Goal: Task Accomplishment & Management: Use online tool/utility

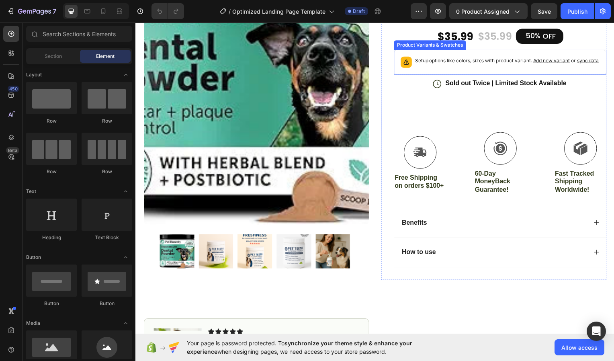
scroll to position [246, 0]
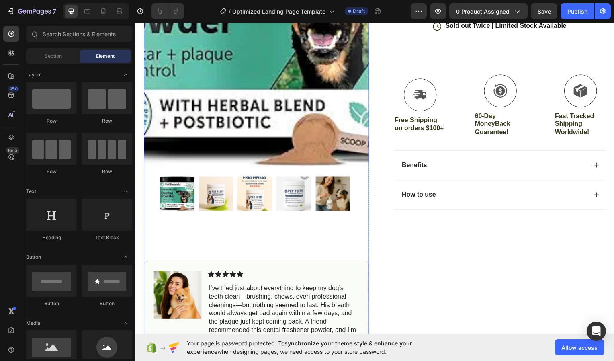
click at [337, 187] on img at bounding box center [334, 194] width 35 height 35
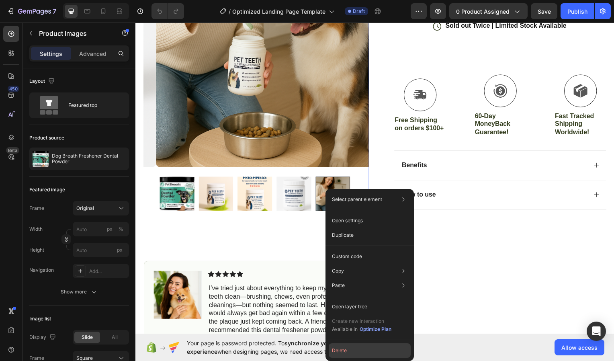
click at [346, 351] on button "Delete" at bounding box center [370, 350] width 82 height 14
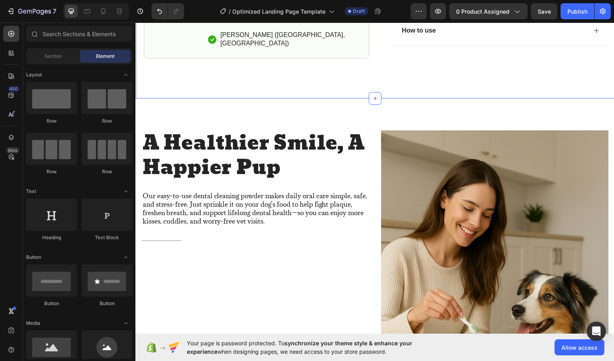
scroll to position [353, 0]
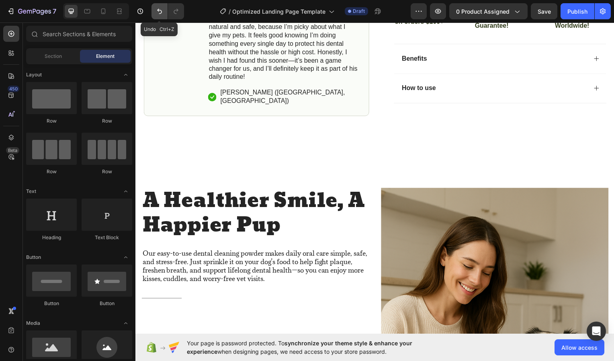
click at [162, 17] on button "Undo/Redo" at bounding box center [160, 11] width 16 height 16
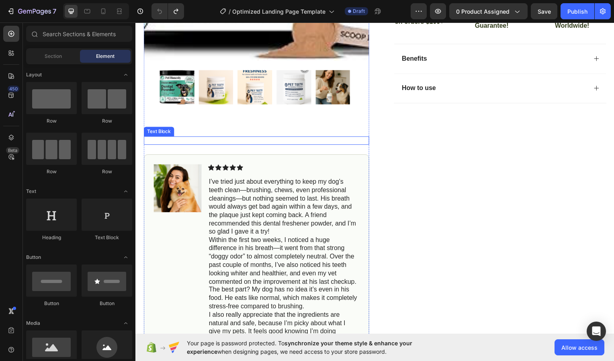
scroll to position [327, 0]
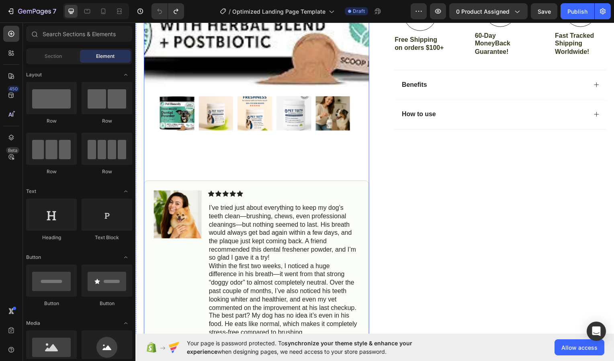
click at [333, 115] on img at bounding box center [334, 113] width 35 height 35
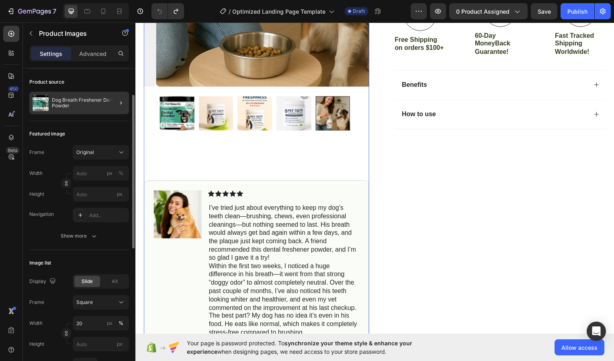
scroll to position [55, 0]
click at [106, 95] on div "Dog Breath Freshener Dental Powder" at bounding box center [79, 103] width 100 height 23
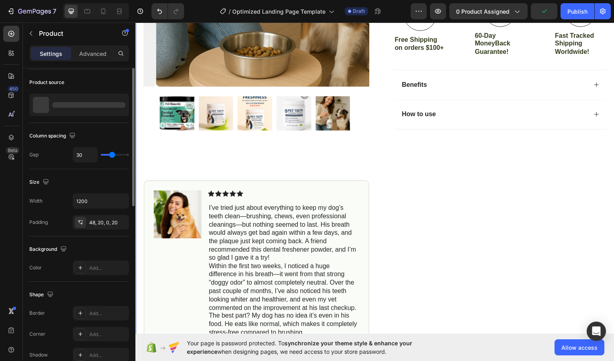
scroll to position [0, 0]
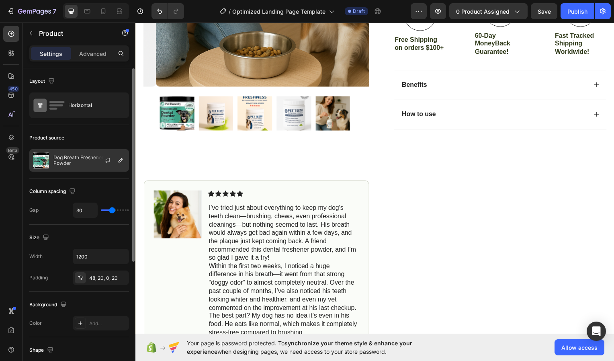
click at [100, 159] on div at bounding box center [110, 161] width 35 height 22
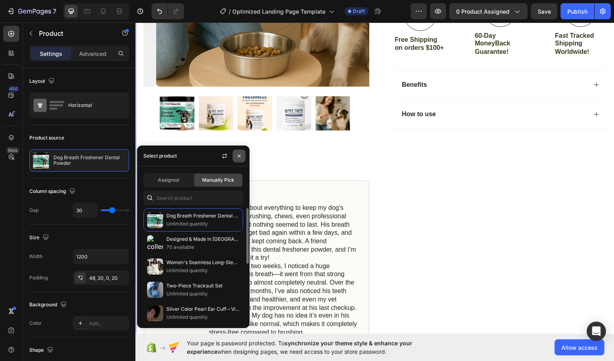
click at [237, 153] on icon "button" at bounding box center [239, 156] width 6 height 6
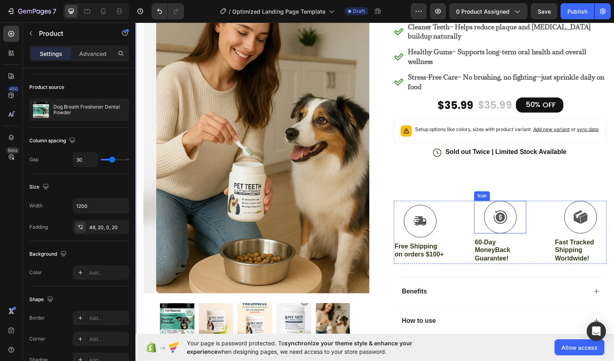
scroll to position [126, 0]
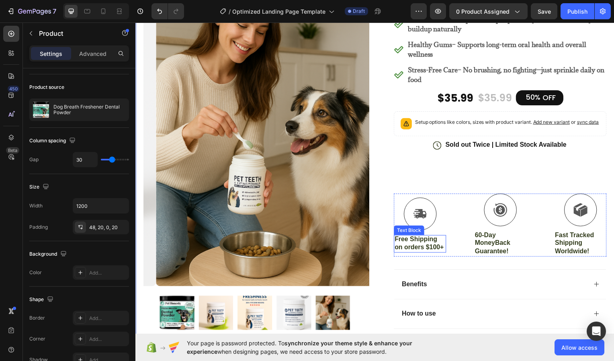
click at [432, 253] on p "Free Shipping on orders $100+" at bounding box center [421, 244] width 51 height 17
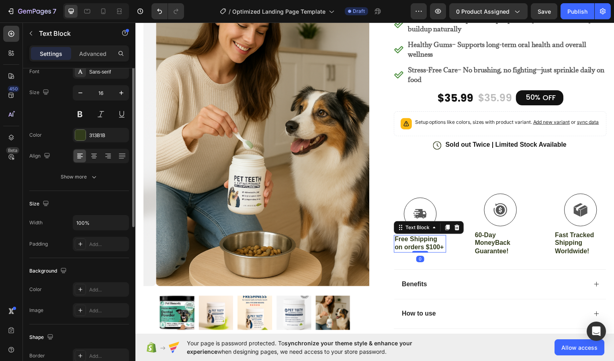
scroll to position [0, 0]
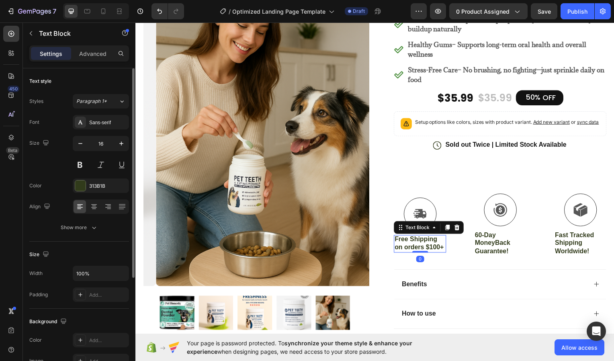
click at [435, 252] on p "Free Shipping on orders $100+" at bounding box center [421, 244] width 51 height 17
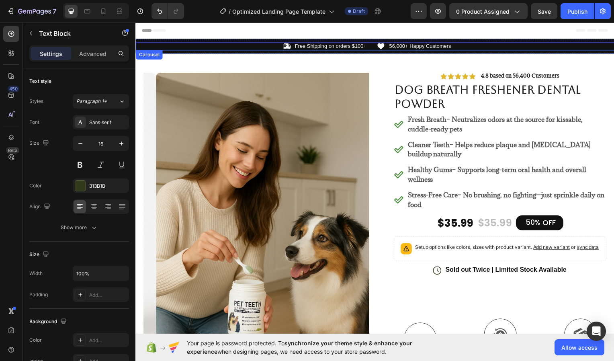
click at [365, 45] on p "Free Shipping on orders $100+" at bounding box center [332, 46] width 72 height 7
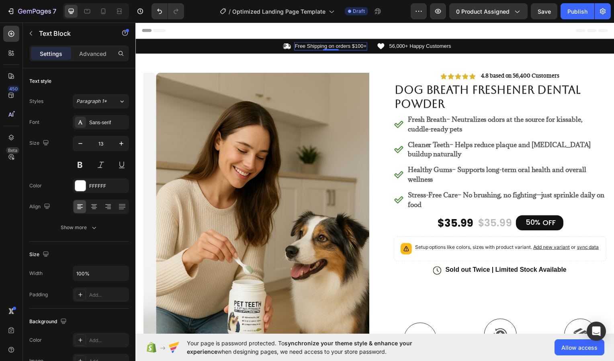
click at [359, 43] on p "Free Shipping on orders $100+" at bounding box center [332, 46] width 72 height 7
click at [360, 45] on p "Free Shipping on orders $100+" at bounding box center [332, 46] width 72 height 7
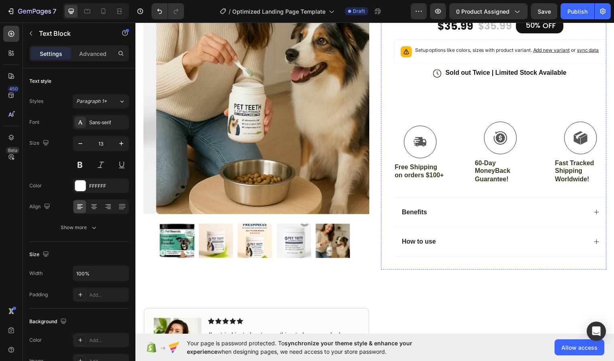
scroll to position [188, 0]
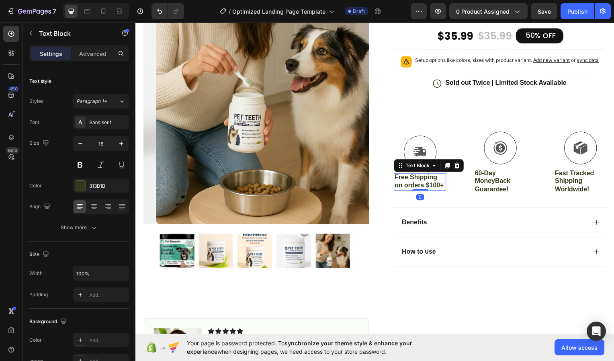
click at [429, 187] on p "Free Shipping on orders $100+" at bounding box center [421, 182] width 51 height 17
click at [433, 190] on p "Free Shipping on orders $100+" at bounding box center [421, 182] width 51 height 17
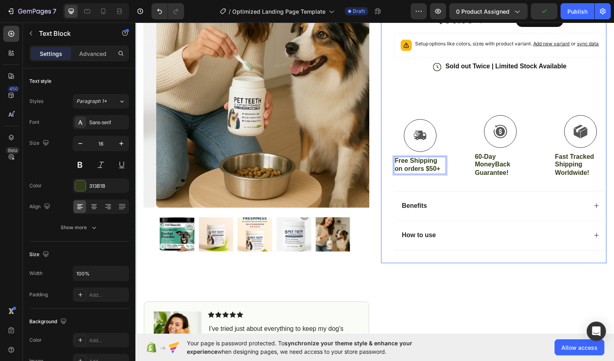
scroll to position [200, 0]
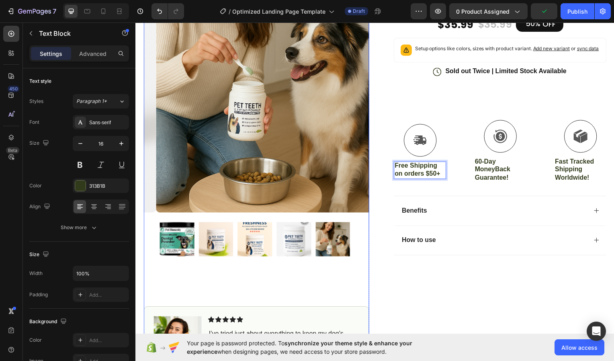
click at [184, 239] on img at bounding box center [177, 240] width 35 height 35
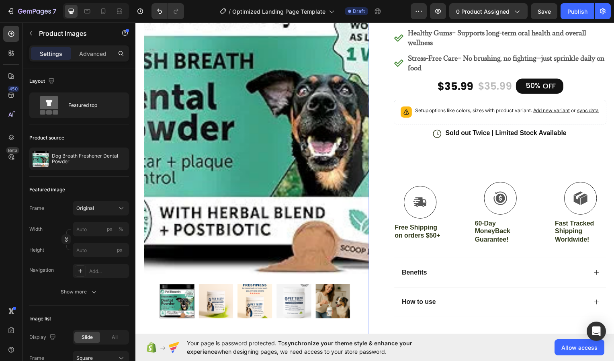
scroll to position [139, 0]
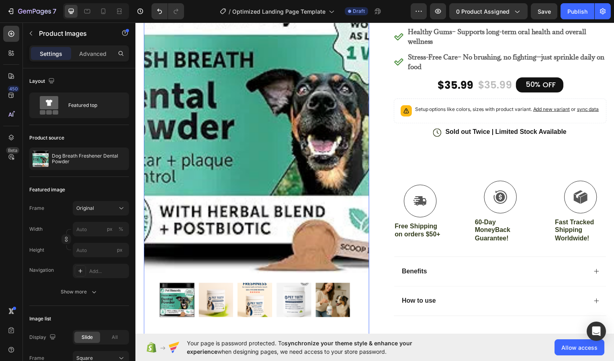
click at [214, 296] on img at bounding box center [216, 301] width 35 height 35
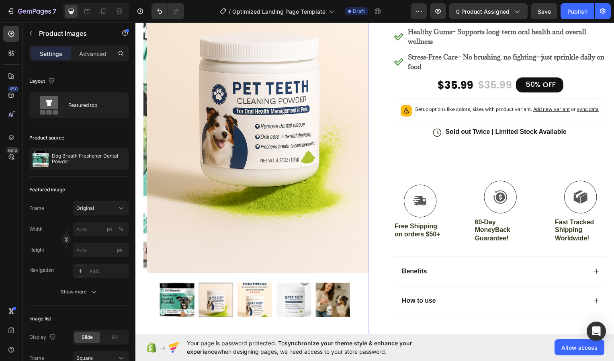
click at [254, 293] on img at bounding box center [255, 301] width 35 height 35
click at [300, 294] on img at bounding box center [294, 301] width 35 height 35
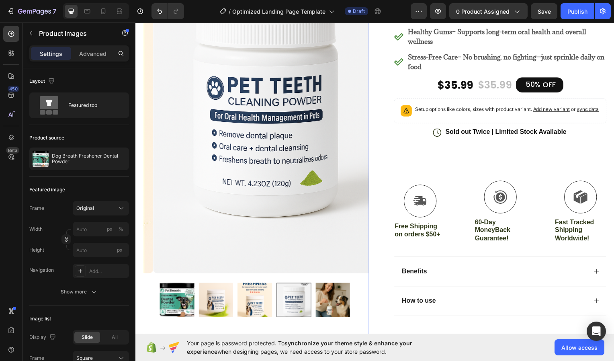
click at [330, 292] on img at bounding box center [334, 301] width 35 height 35
click at [300, 294] on img at bounding box center [294, 301] width 35 height 35
click at [254, 289] on img at bounding box center [255, 301] width 35 height 35
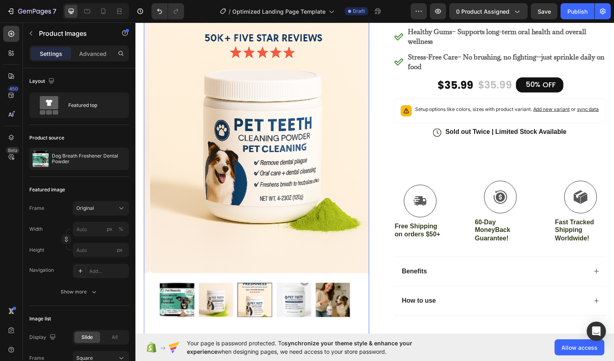
click at [217, 296] on img at bounding box center [216, 301] width 35 height 35
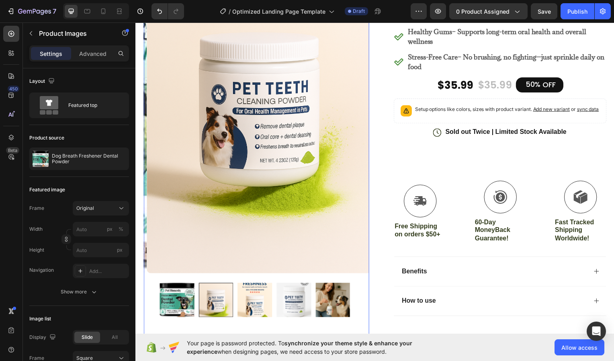
click at [248, 290] on img at bounding box center [255, 301] width 35 height 35
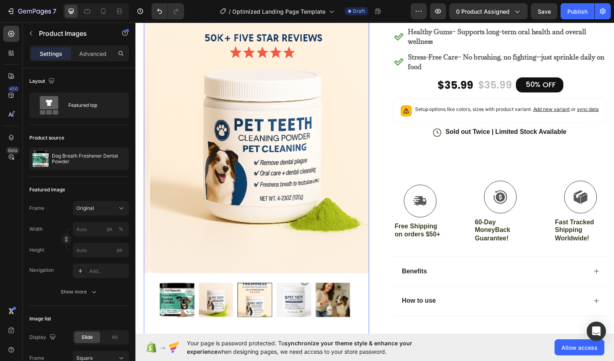
click at [225, 287] on img at bounding box center [216, 301] width 35 height 35
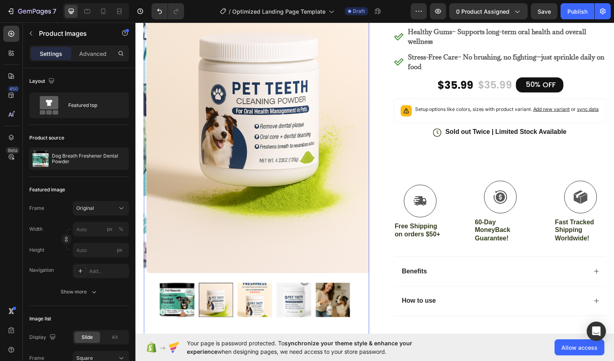
click at [191, 287] on img at bounding box center [177, 301] width 35 height 35
click at [221, 289] on img at bounding box center [216, 301] width 35 height 35
click at [250, 290] on img at bounding box center [255, 301] width 35 height 35
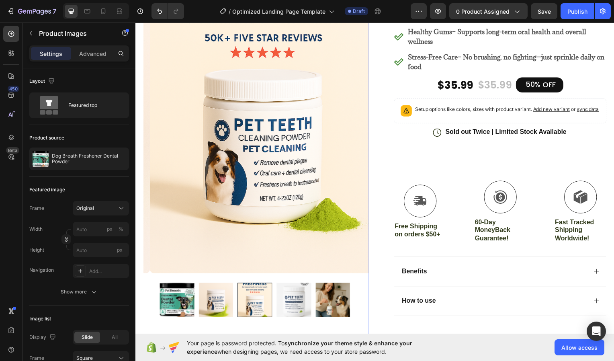
click at [295, 291] on img at bounding box center [294, 301] width 35 height 35
click at [334, 293] on img at bounding box center [334, 301] width 35 height 35
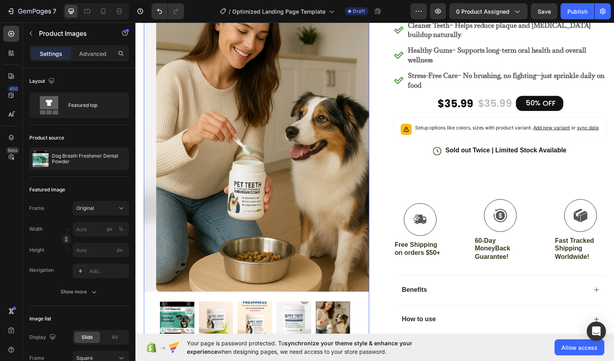
scroll to position [119, 0]
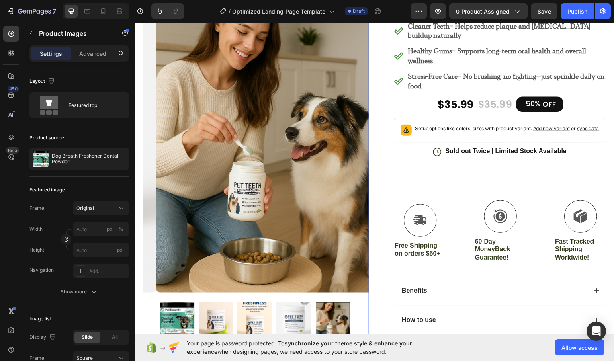
click at [302, 316] on img at bounding box center [294, 321] width 35 height 35
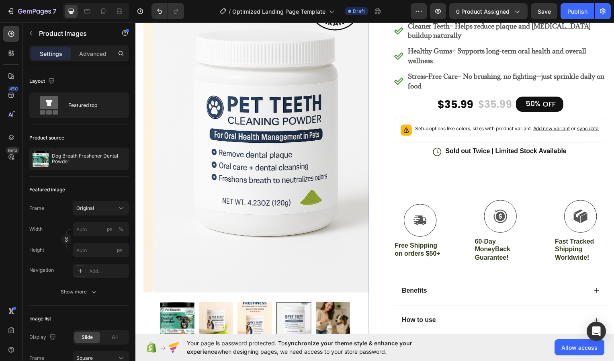
click at [269, 316] on img at bounding box center [255, 321] width 35 height 35
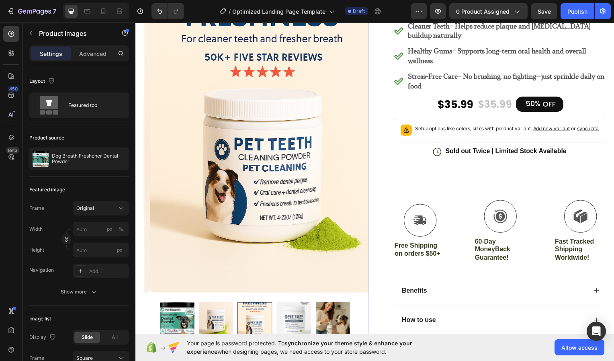
click at [224, 314] on img at bounding box center [216, 321] width 35 height 35
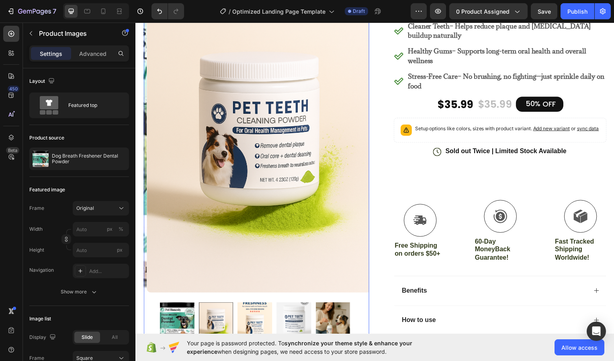
click at [187, 312] on img at bounding box center [177, 321] width 35 height 35
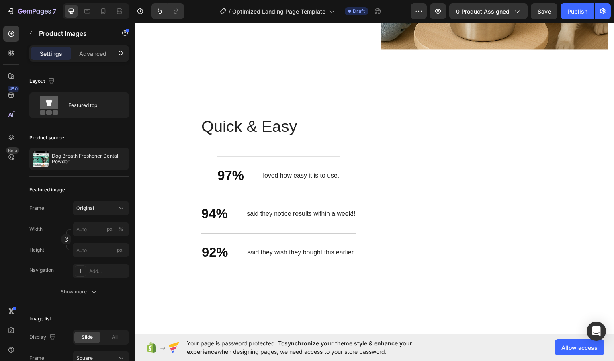
scroll to position [1136, 0]
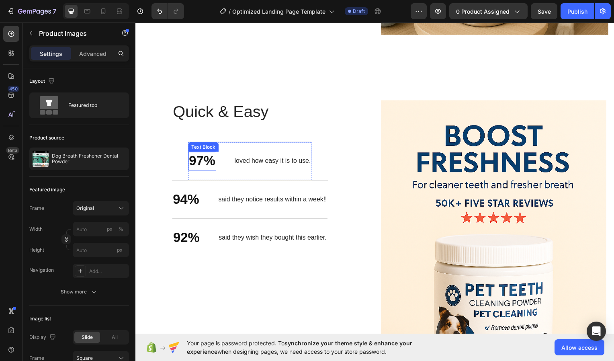
click at [189, 153] on p "97%" at bounding box center [202, 161] width 27 height 17
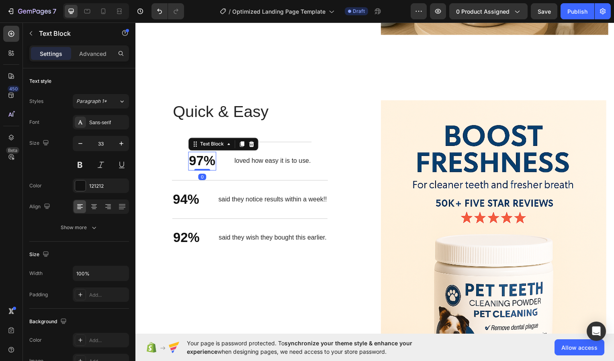
click at [184, 155] on div "Quick & Easy Heading 97% Text Block 0 loved how easy it is to use. Text Block R…" at bounding box center [250, 183] width 157 height 167
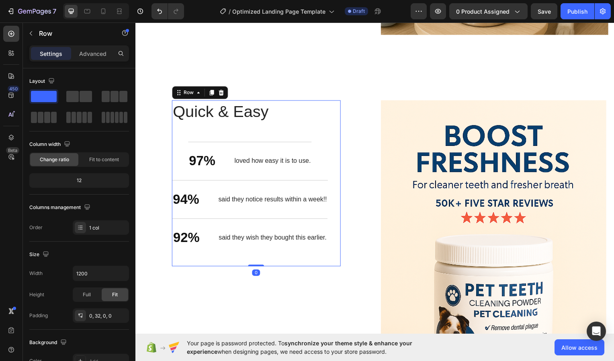
click at [185, 160] on div "Quick & Easy Heading 97% Text Block loved how easy it is to use. Text Block Row…" at bounding box center [250, 183] width 157 height 167
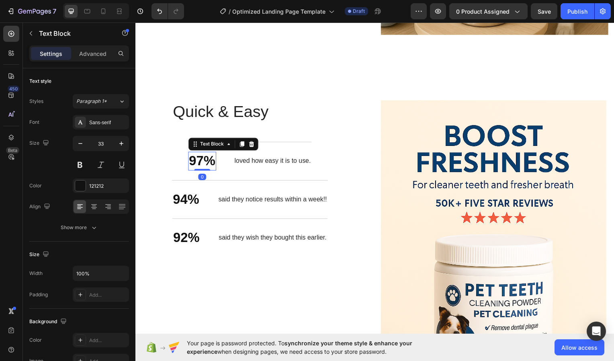
click at [190, 158] on p "97%" at bounding box center [202, 161] width 27 height 17
click at [189, 157] on p "97%" at bounding box center [202, 161] width 27 height 17
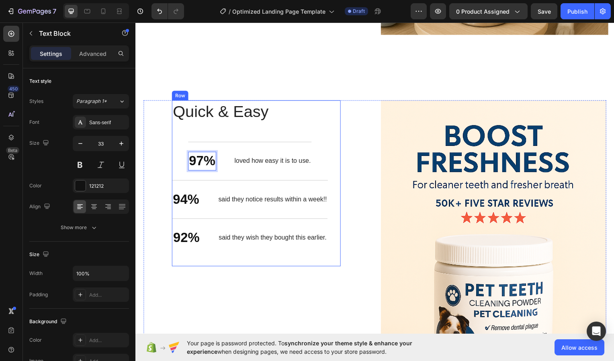
drag, startPoint x: 190, startPoint y: 164, endPoint x: 182, endPoint y: 161, distance: 8.8
click at [182, 161] on div "Quick & Easy Heading 97% Text Block 0 loved how easy it is to use. Text Block R…" at bounding box center [250, 183] width 157 height 167
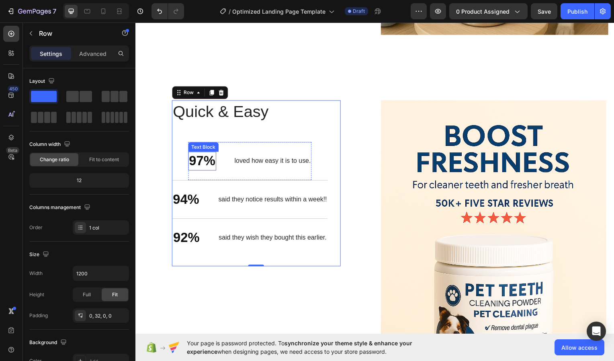
click at [201, 158] on p "97%" at bounding box center [202, 161] width 27 height 17
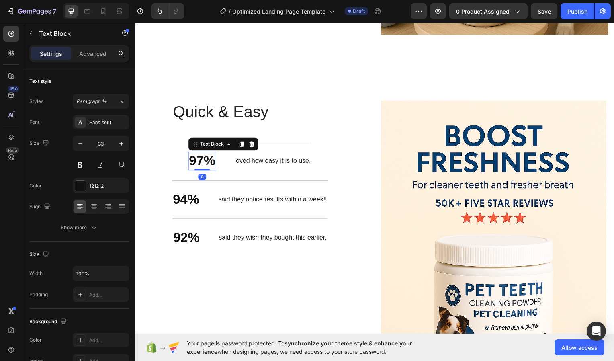
click at [235, 172] on div "97% Text Block 0 loved how easy it is to use. Text Block Row" at bounding box center [251, 161] width 124 height 39
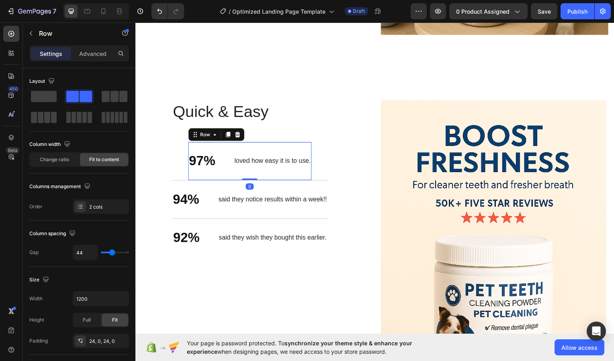
click at [189, 142] on div "97% Text Block loved how easy it is to use. Text Block Row 0" at bounding box center [251, 161] width 124 height 39
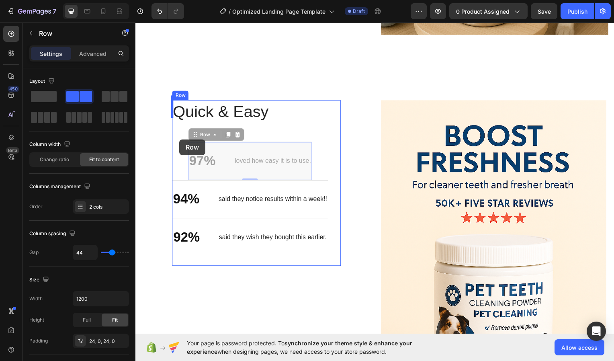
drag, startPoint x: 187, startPoint y: 139, endPoint x: 180, endPoint y: 140, distance: 7.3
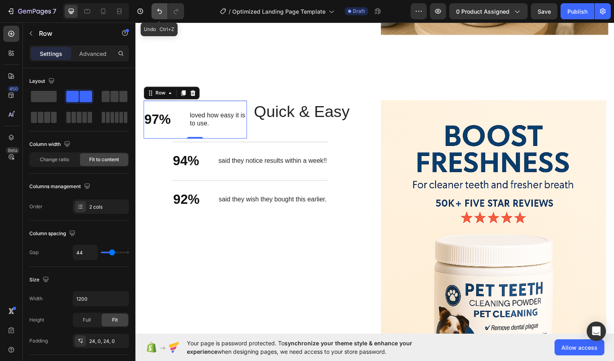
click at [156, 10] on icon "Undo/Redo" at bounding box center [160, 11] width 8 height 8
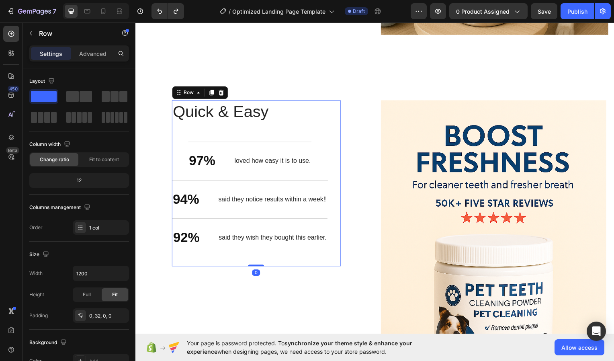
click at [193, 135] on div "Quick & Easy Heading 97% Text Block loved how easy it is to use. Text Block Row…" at bounding box center [250, 183] width 157 height 167
click at [193, 145] on div "97% Text Block loved how easy it is to use. Text Block Row" at bounding box center [251, 161] width 124 height 39
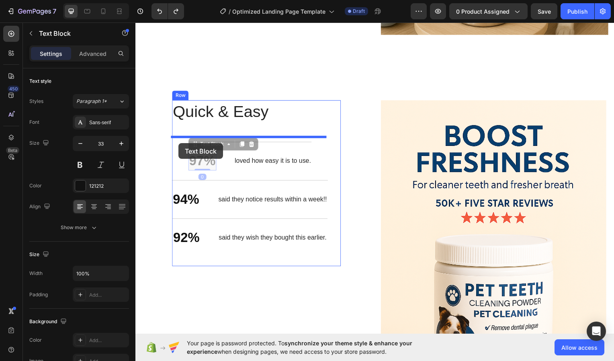
drag, startPoint x: 193, startPoint y: 144, endPoint x: 179, endPoint y: 144, distance: 13.3
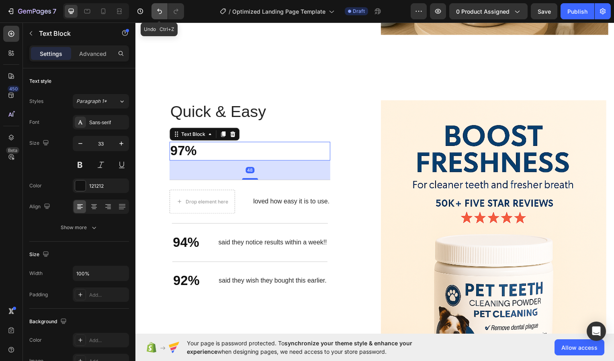
click at [161, 16] on button "Undo/Redo" at bounding box center [160, 11] width 16 height 16
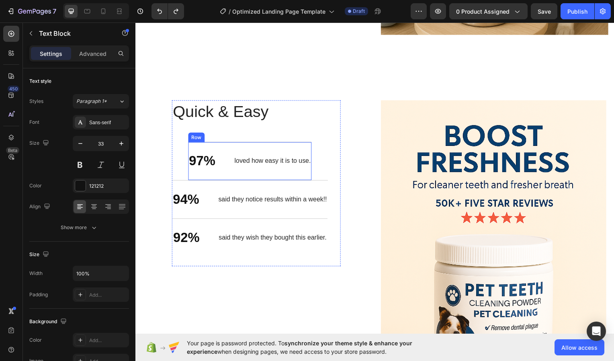
click at [192, 192] on p "94%" at bounding box center [186, 200] width 27 height 17
click at [174, 198] on p "94%" at bounding box center [186, 200] width 27 height 17
click at [185, 164] on div "Quick & Easy Heading 97% Text Block loved how easy it is to use. Text Block Row…" at bounding box center [250, 183] width 157 height 167
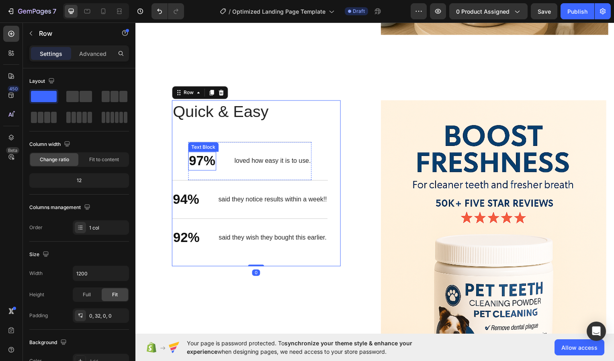
click at [189, 158] on p "97%" at bounding box center [202, 161] width 27 height 17
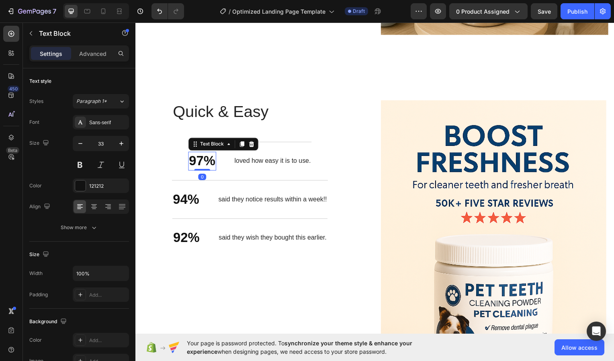
click at [189, 158] on p "97%" at bounding box center [202, 161] width 27 height 17
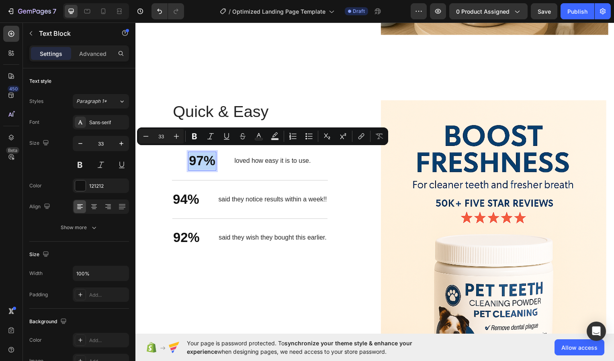
click at [189, 160] on p "97%" at bounding box center [202, 161] width 27 height 17
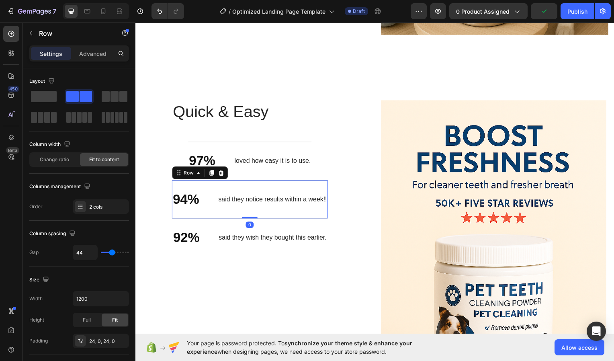
click at [228, 181] on div "94% Text Block said they notice results within a week!! Text Block Row 0" at bounding box center [250, 200] width 157 height 39
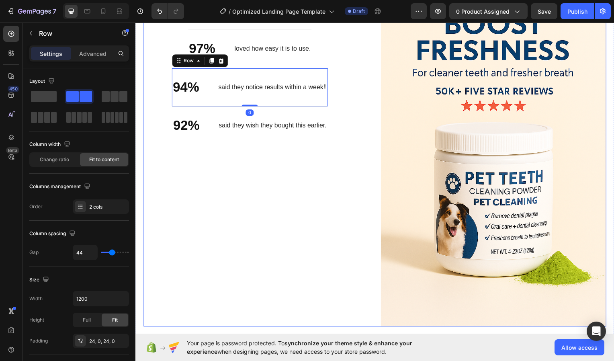
scroll to position [1244, 0]
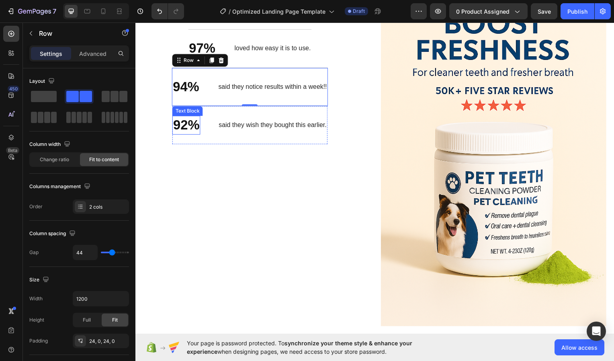
click at [175, 125] on p "92%" at bounding box center [186, 125] width 27 height 17
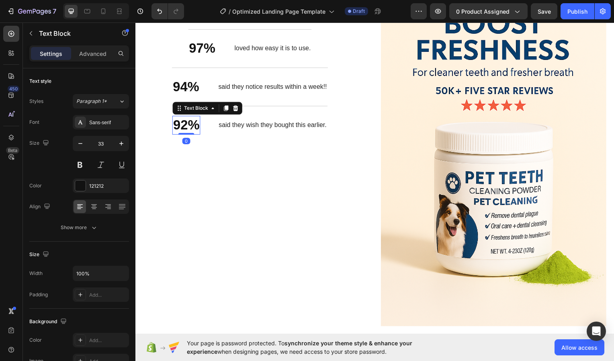
click at [173, 125] on p "92%" at bounding box center [186, 125] width 27 height 17
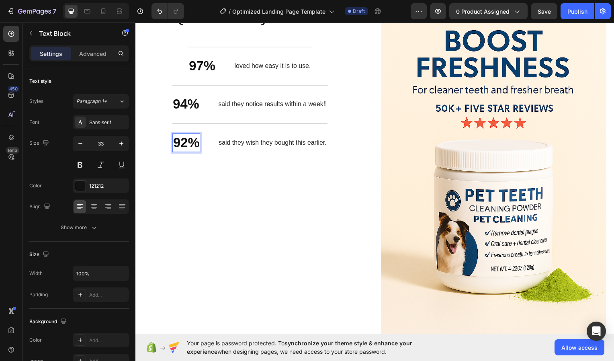
scroll to position [1224, 0]
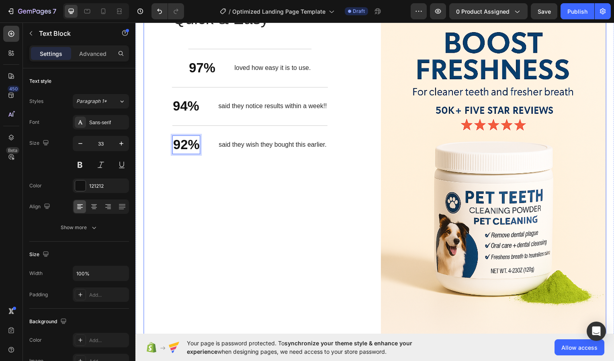
click at [226, 305] on div "Quick & Easy Heading 97% Text Block loved how easy it is to use. Text Block Row…" at bounding box center [257, 177] width 227 height 341
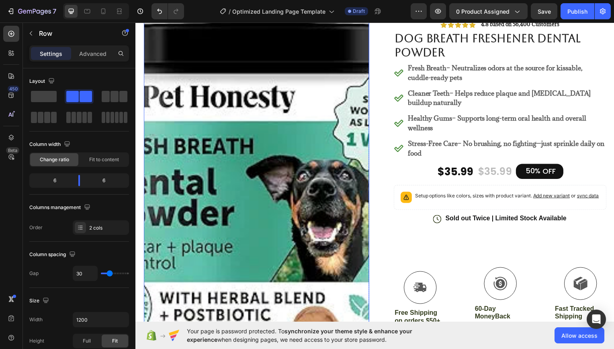
scroll to position [125, 0]
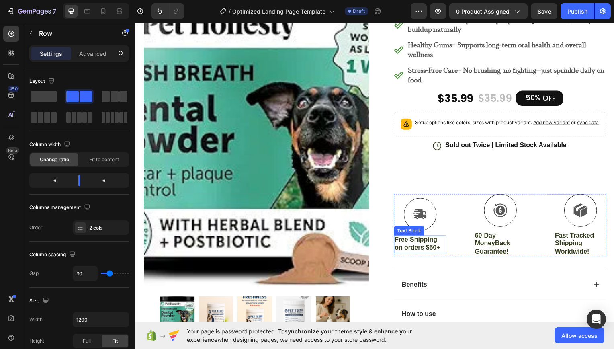
click at [432, 252] on p "Free Shipping on orders $50+" at bounding box center [421, 245] width 51 height 17
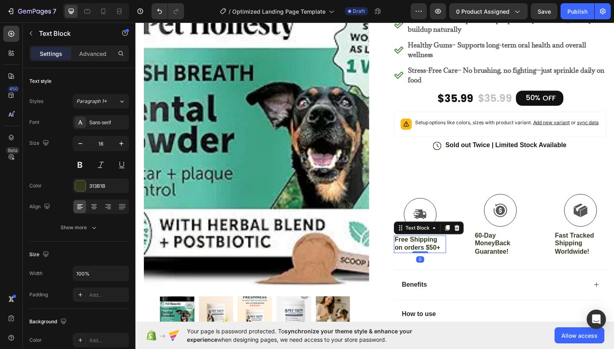
click at [432, 253] on p "Free Shipping on orders $50+" at bounding box center [421, 245] width 51 height 17
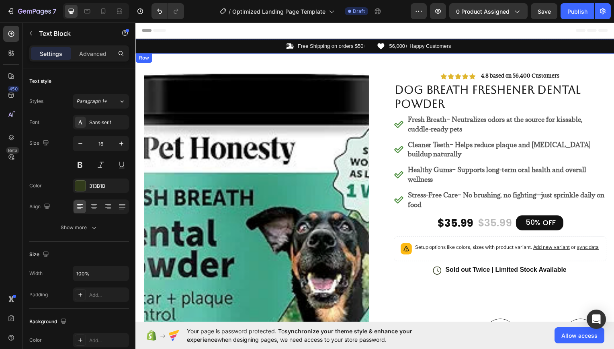
click at [362, 43] on p "Free Shipping on orders $50+" at bounding box center [333, 46] width 69 height 7
click at [361, 45] on p "Free Shipping on orders $50+" at bounding box center [333, 46] width 69 height 7
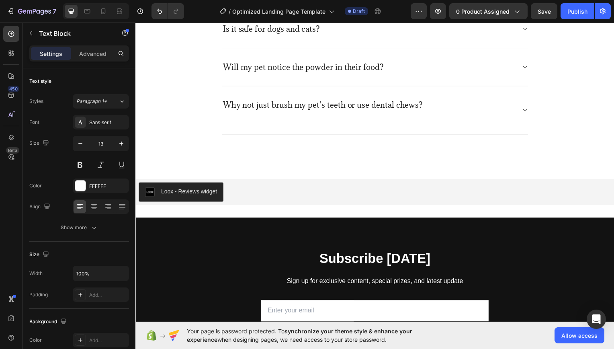
scroll to position [2256, 0]
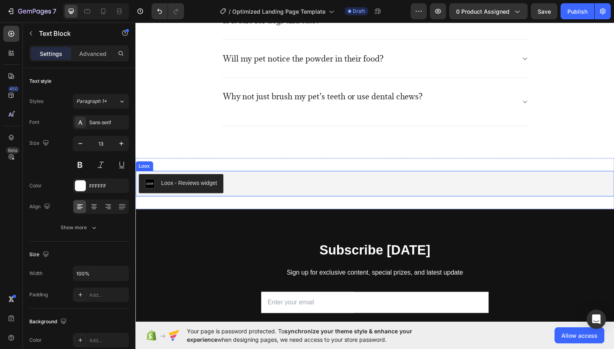
click at [191, 185] on div "Loox - Reviews widget" at bounding box center [189, 184] width 56 height 8
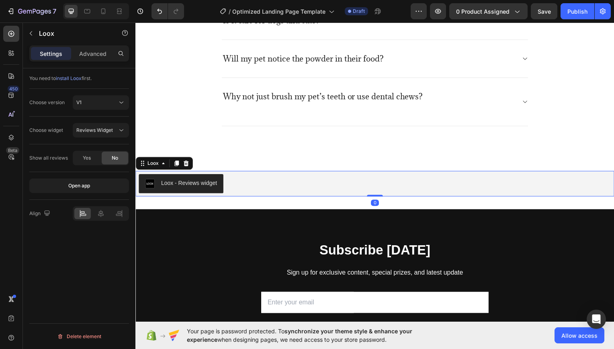
click at [182, 181] on div "Loox - Reviews widget" at bounding box center [189, 184] width 56 height 8
click at [113, 181] on button "Open app" at bounding box center [79, 185] width 100 height 14
click at [89, 157] on span "Yes" at bounding box center [87, 157] width 8 height 7
click at [181, 236] on div "Subscribe Today Heading Sign up for exclusive content, special prizes, and late…" at bounding box center [376, 347] width 482 height 275
click at [237, 175] on div "Loox - Reviews widget" at bounding box center [377, 184] width 476 height 19
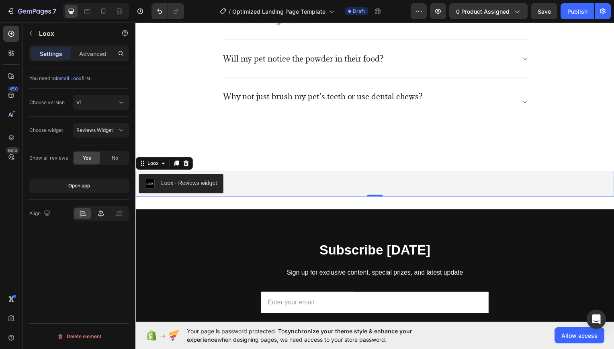
click at [98, 212] on icon at bounding box center [101, 213] width 8 height 8
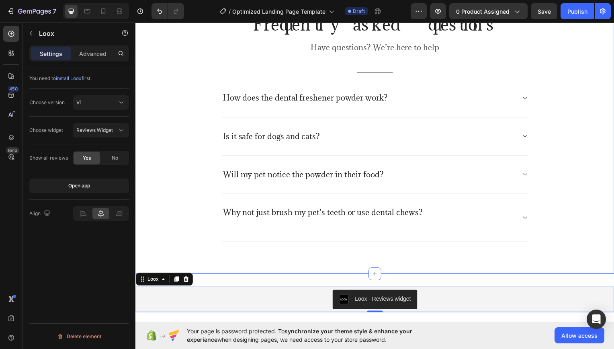
scroll to position [2138, 0]
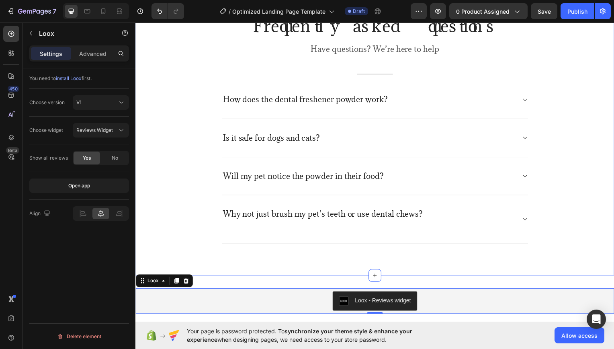
click at [187, 146] on div "Frequently asked questions Heading Have questions? We’re here to help Text bloc…" at bounding box center [376, 129] width 470 height 230
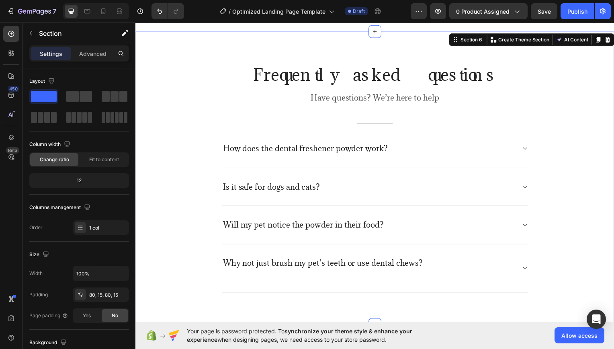
scroll to position [2176, 0]
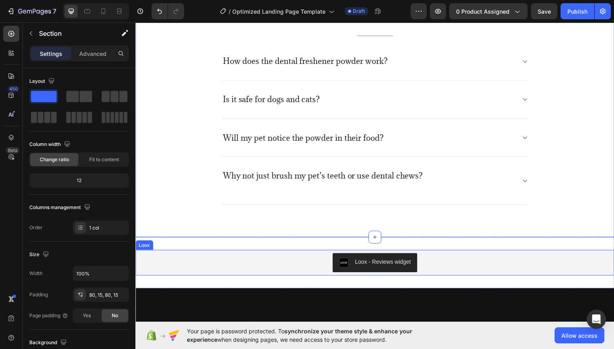
click at [364, 262] on div "Loox - Reviews widget" at bounding box center [385, 263] width 56 height 8
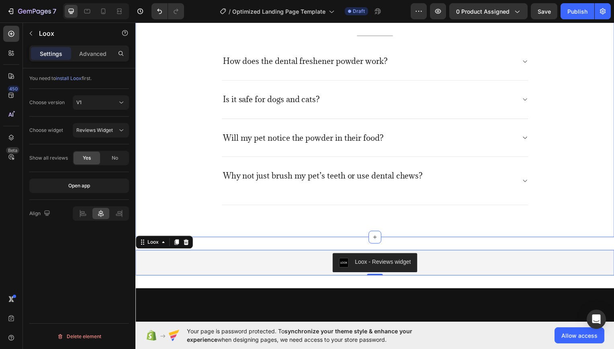
click at [145, 49] on div "Frequently asked questions Heading Have questions? We’re here to help Text bloc…" at bounding box center [376, 91] width 470 height 230
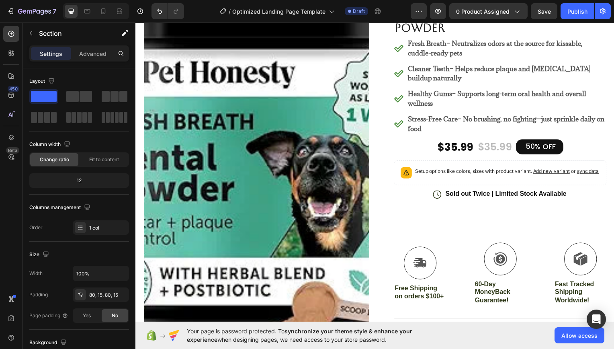
scroll to position [0, 0]
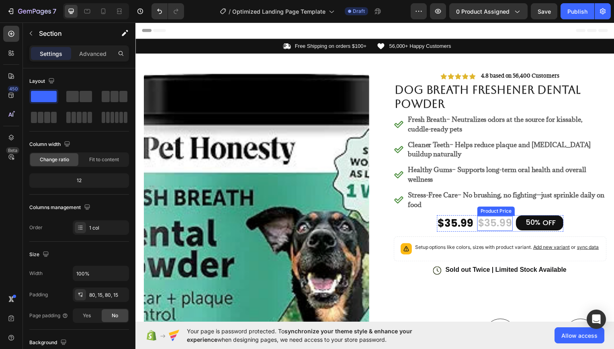
click at [502, 219] on div "$35.99" at bounding box center [498, 224] width 36 height 15
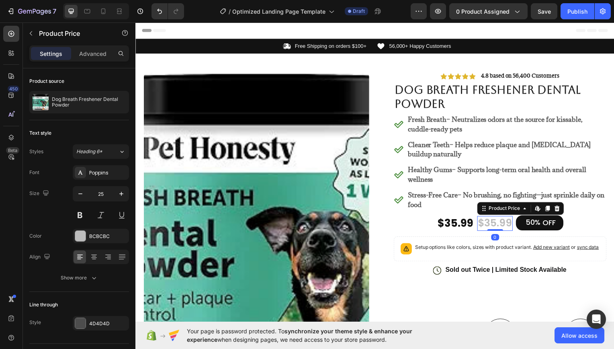
click at [495, 218] on div "$35.99" at bounding box center [498, 224] width 36 height 15
click at [494, 220] on div "$35.99" at bounding box center [498, 224] width 36 height 15
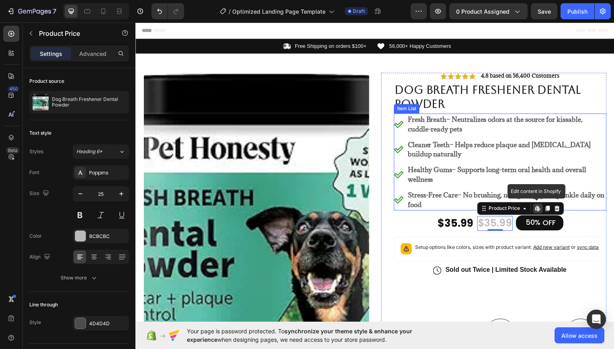
click at [522, 193] on p "Stress-Free Care – No brushing, no fighting—just sprinkle daily on food" at bounding box center [509, 200] width 199 height 19
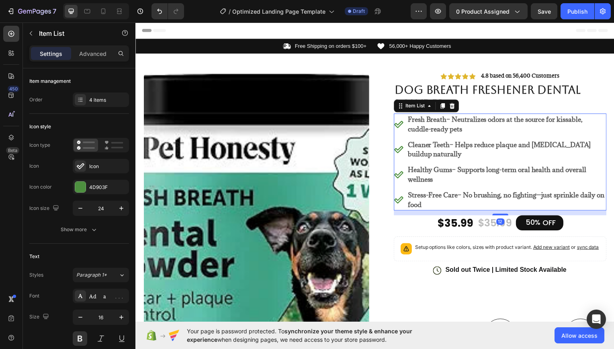
click at [493, 224] on div "$35.99" at bounding box center [498, 224] width 36 height 15
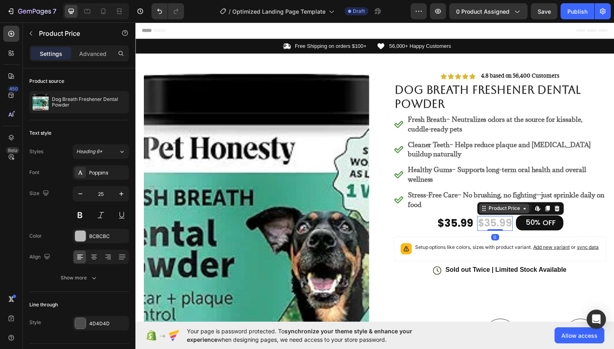
click at [524, 207] on icon at bounding box center [527, 209] width 6 height 6
click at [494, 219] on div "$35.99" at bounding box center [498, 224] width 36 height 15
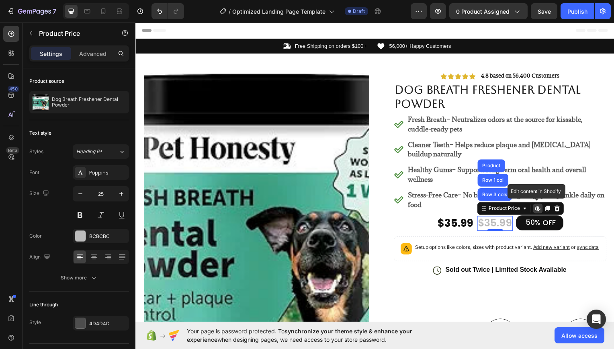
click at [537, 208] on icon at bounding box center [540, 209] width 6 height 6
click at [496, 217] on div "$35.99" at bounding box center [498, 224] width 36 height 15
click at [497, 220] on div "$35.99" at bounding box center [498, 224] width 36 height 15
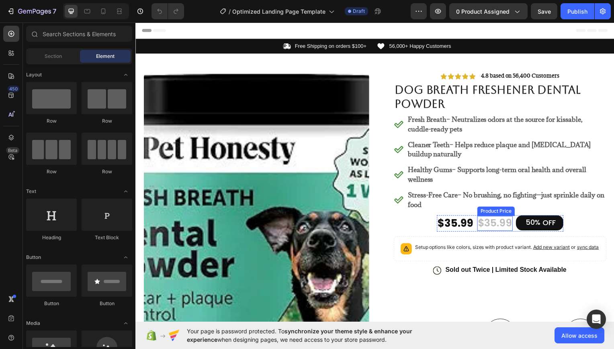
click at [496, 219] on div "$35.99" at bounding box center [498, 224] width 36 height 15
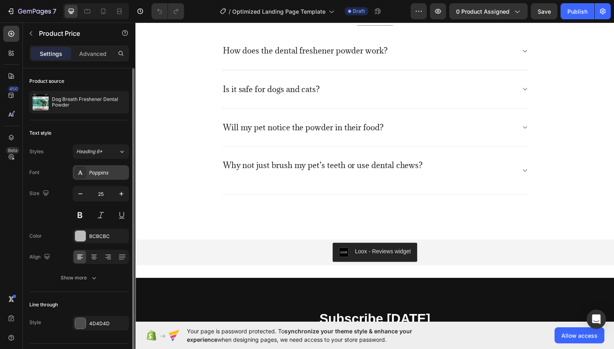
drag, startPoint x: 80, startPoint y: 173, endPoint x: 85, endPoint y: 173, distance: 5.2
click at [85, 173] on div at bounding box center [80, 172] width 11 height 11
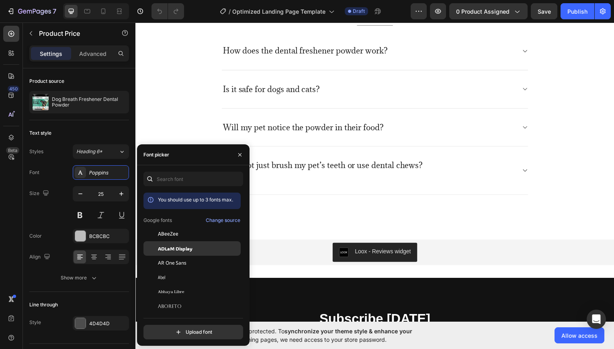
scroll to position [51, 0]
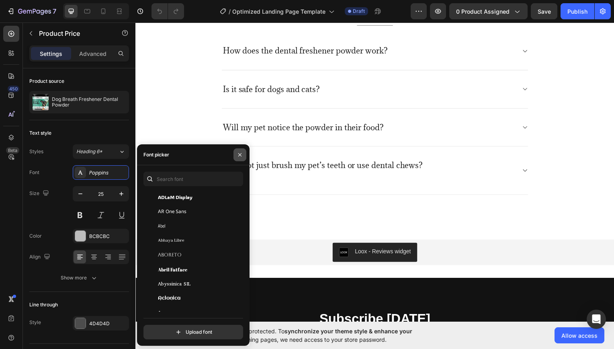
click at [237, 154] on icon "button" at bounding box center [240, 155] width 6 height 6
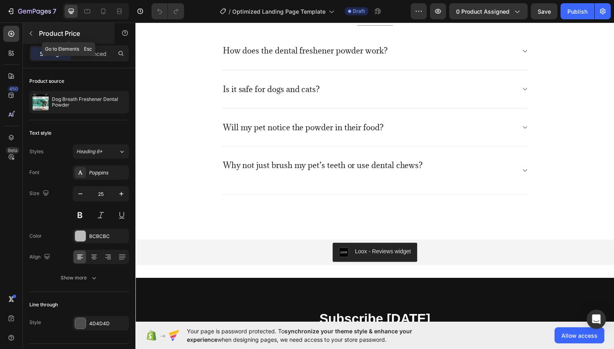
click at [43, 35] on p "Product Price" at bounding box center [73, 34] width 68 height 10
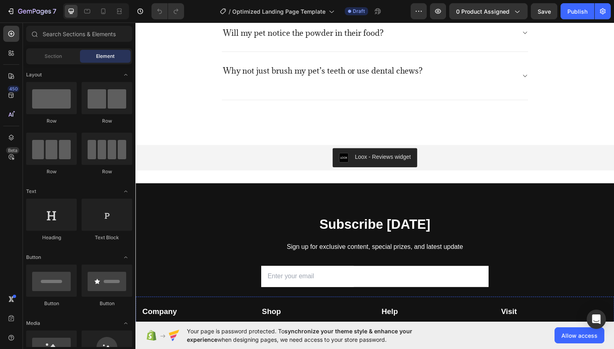
scroll to position [2282, 0]
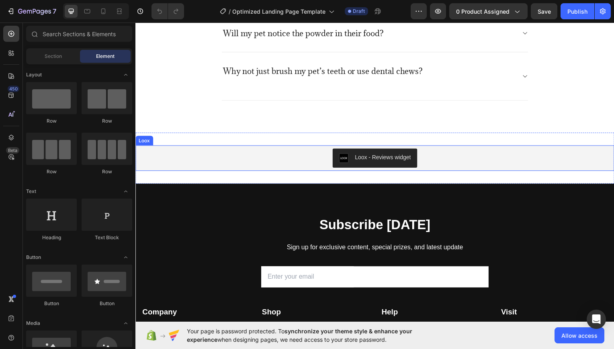
click at [358, 156] on div "Loox - Reviews widget" at bounding box center [385, 158] width 56 height 8
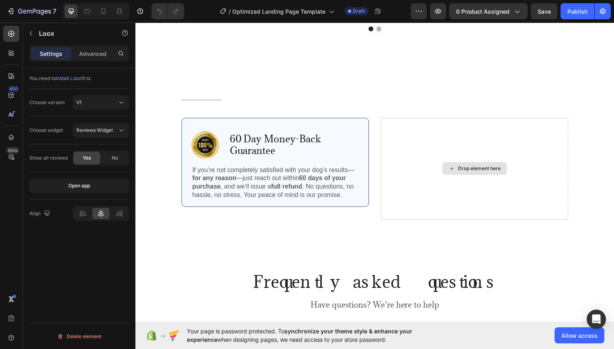
scroll to position [1876, 0]
click at [470, 148] on div "Drop element here" at bounding box center [477, 170] width 189 height 103
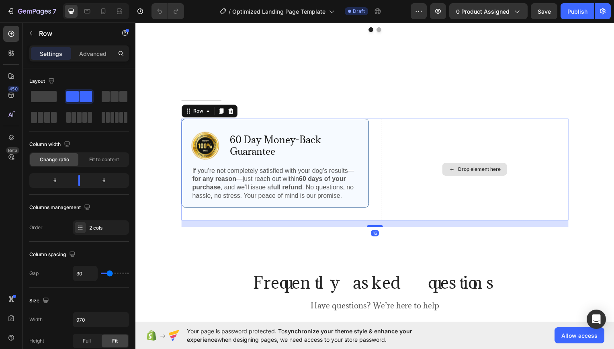
click at [383, 165] on div "Drop element here" at bounding box center [477, 170] width 189 height 103
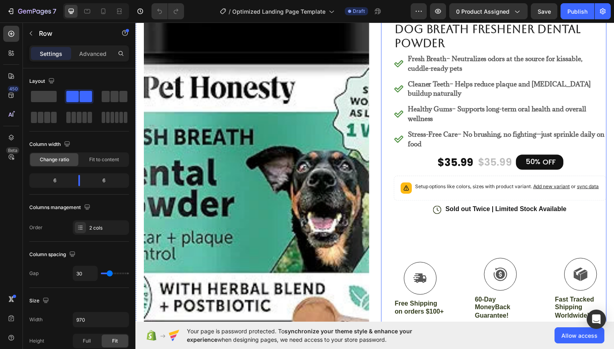
scroll to position [0, 0]
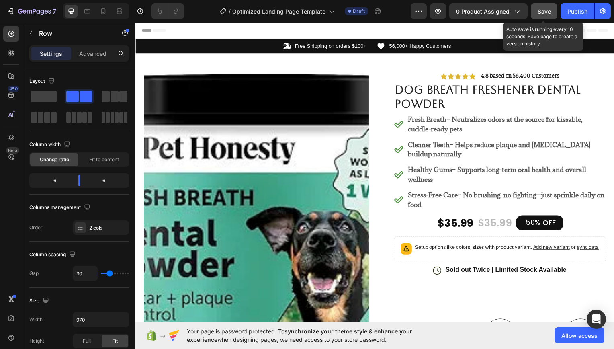
click at [540, 6] on button "Save" at bounding box center [544, 11] width 27 height 16
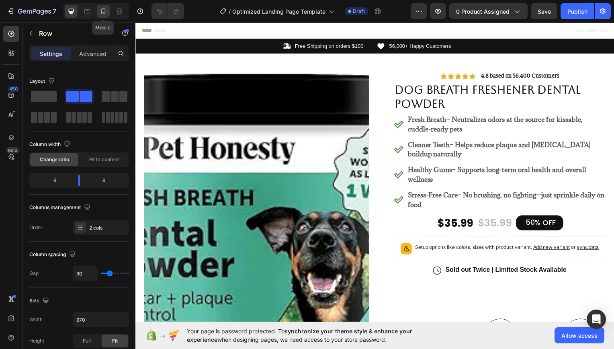
click at [103, 12] on icon at bounding box center [103, 11] width 8 height 8
type input "0"
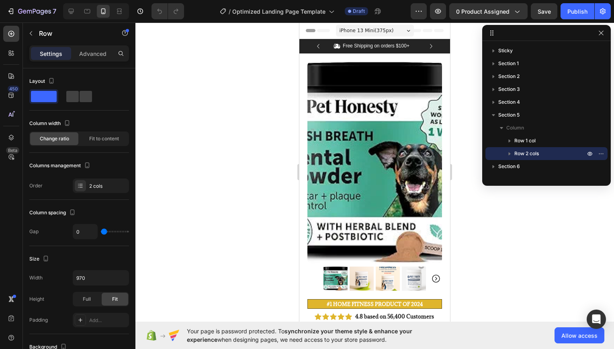
click at [502, 199] on div at bounding box center [374, 186] width 479 height 326
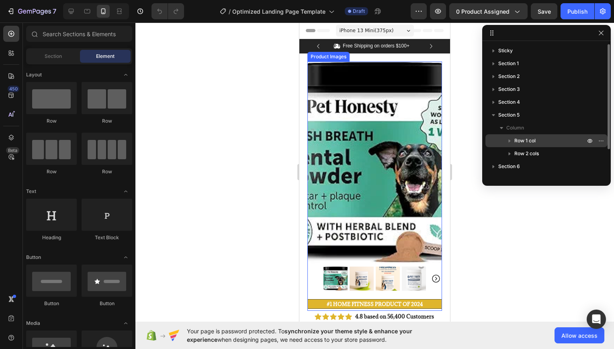
click at [520, 141] on span "Row 1 col" at bounding box center [525, 141] width 21 height 8
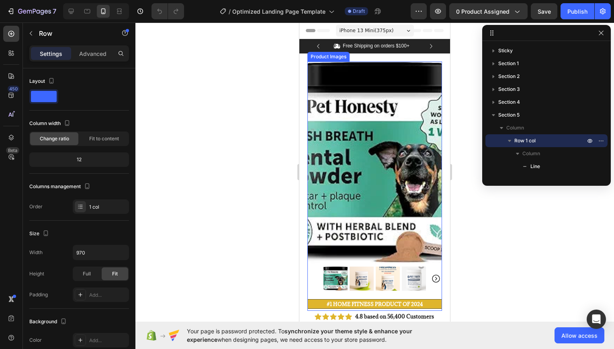
click at [487, 194] on div at bounding box center [374, 186] width 479 height 326
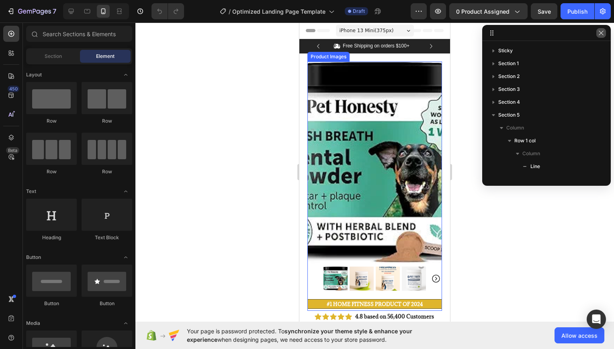
click at [603, 32] on icon "button" at bounding box center [601, 33] width 6 height 6
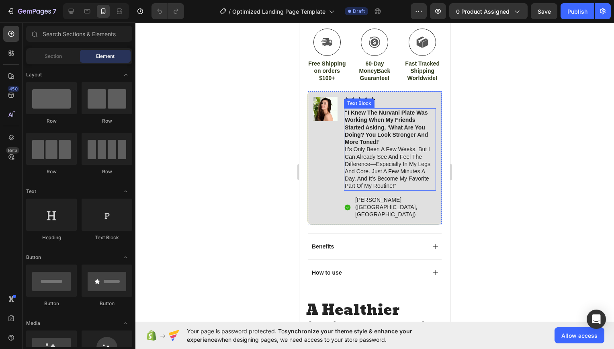
scroll to position [516, 0]
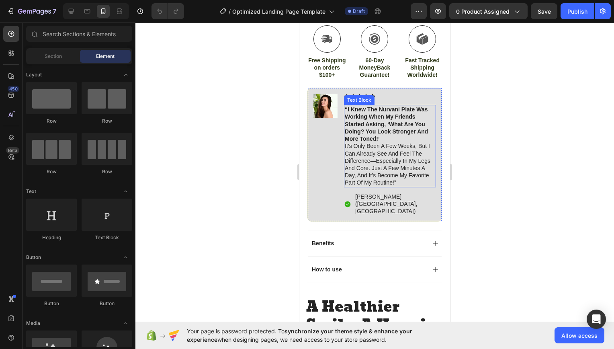
click at [405, 161] on p "“i knew the nurvani plate was working when my friends started asking, ‘what are…" at bounding box center [390, 146] width 90 height 80
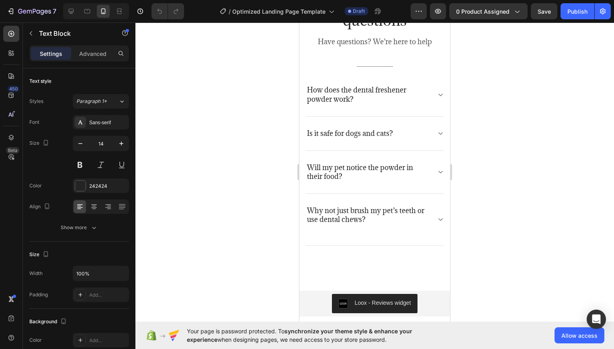
scroll to position [2033, 0]
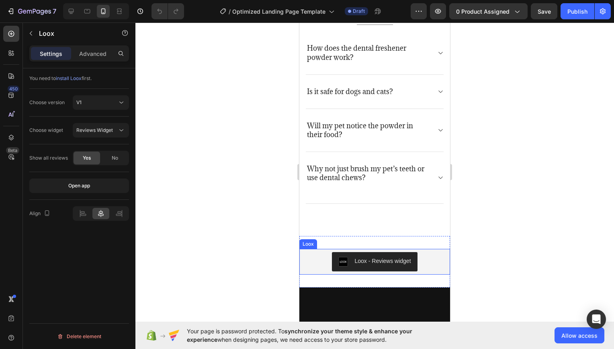
click at [370, 257] on div "Loox - Reviews widget" at bounding box center [383, 261] width 56 height 8
click at [325, 238] on icon at bounding box center [327, 241] width 6 height 6
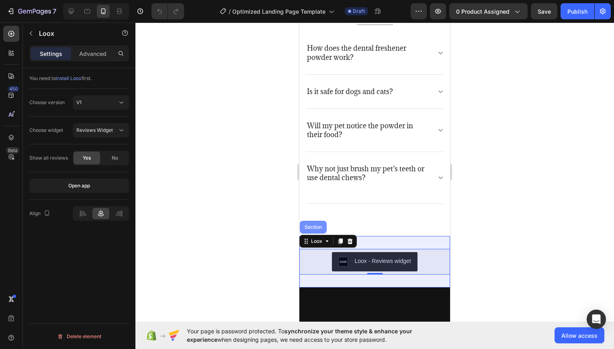
click at [314, 225] on div "Section" at bounding box center [313, 227] width 21 height 5
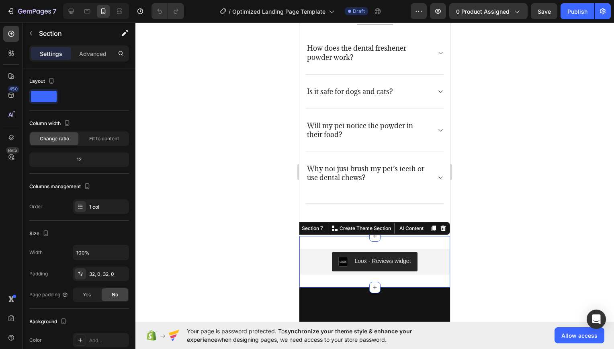
click at [492, 213] on div at bounding box center [374, 186] width 479 height 326
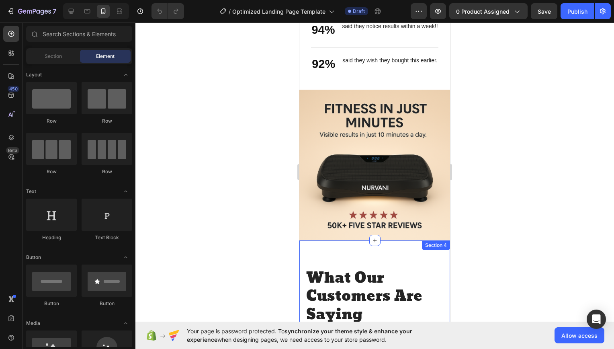
scroll to position [1147, 0]
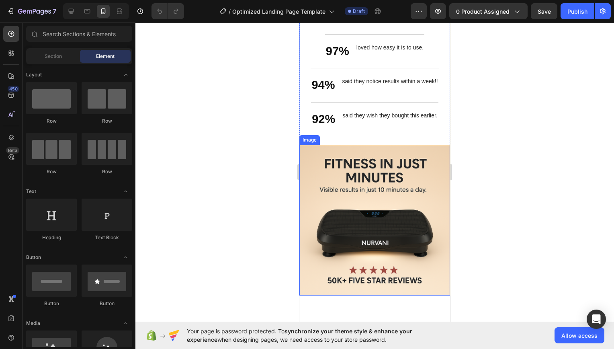
click at [390, 224] on img at bounding box center [374, 220] width 151 height 151
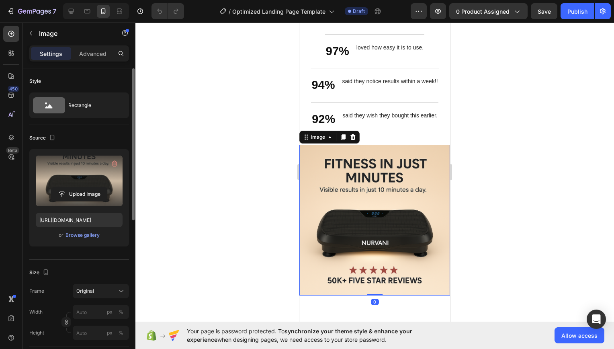
click at [100, 183] on label at bounding box center [79, 181] width 87 height 51
click at [100, 187] on input "file" at bounding box center [78, 194] width 55 height 14
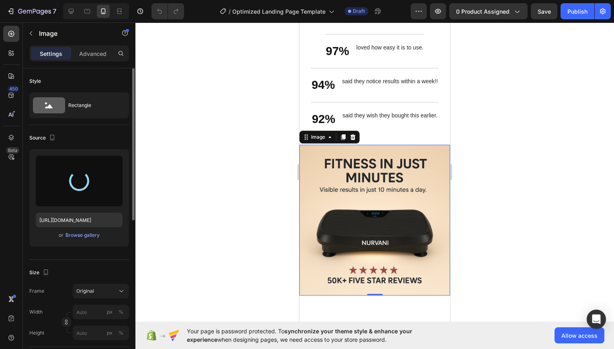
type input "[URL][DOMAIN_NAME]"
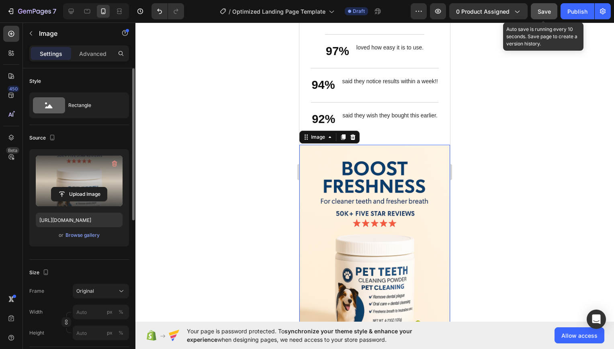
click at [536, 12] on button "Save" at bounding box center [544, 11] width 27 height 16
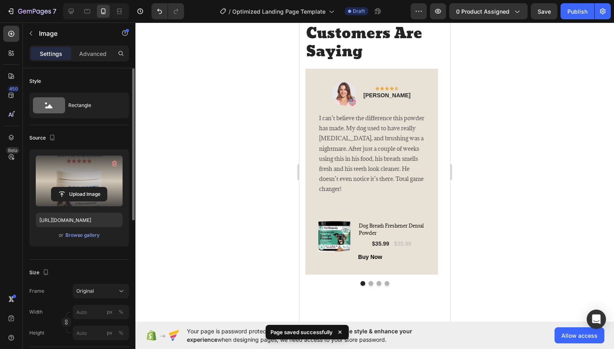
scroll to position [1552, 0]
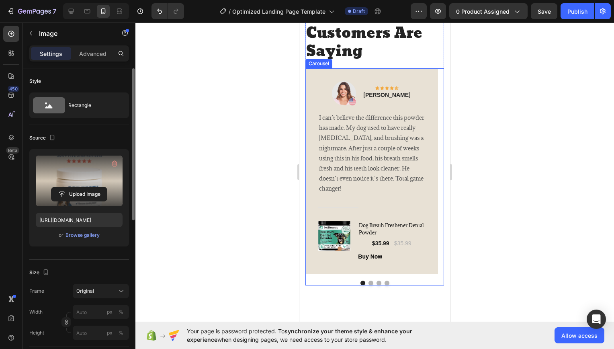
click at [369, 283] on button "Dot" at bounding box center [371, 283] width 5 height 5
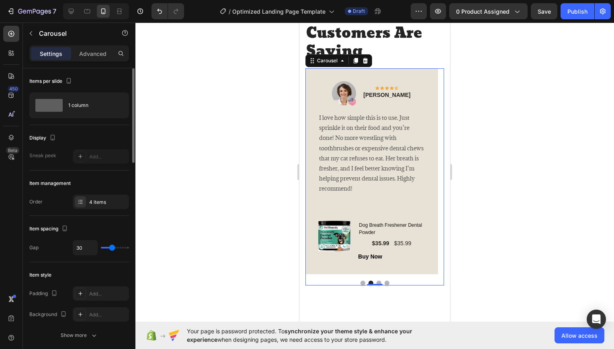
click at [377, 281] on button "Dot" at bounding box center [379, 283] width 5 height 5
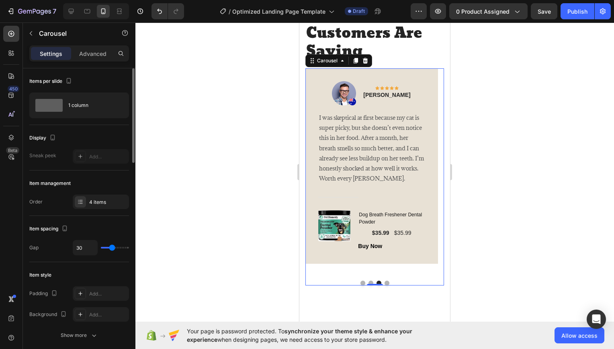
click at [385, 281] on button "Dot" at bounding box center [387, 283] width 5 height 5
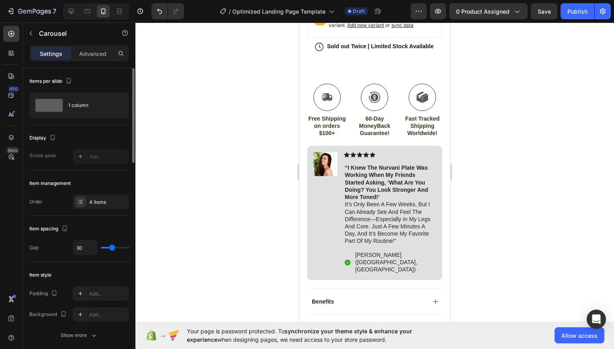
scroll to position [457, 0]
click at [384, 217] on p "“i knew the nurvani plate was working when my friends started asking, ‘what are…" at bounding box center [390, 204] width 90 height 80
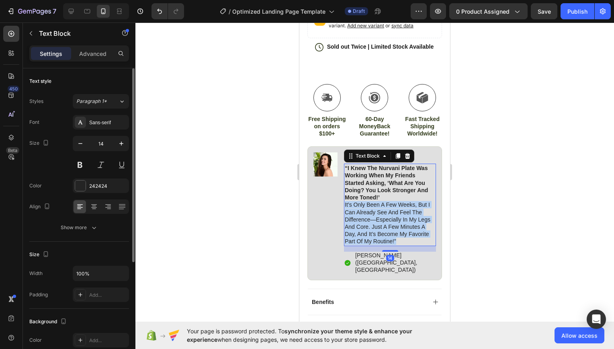
click at [384, 217] on p "“i knew the nurvani plate was working when my friends started asking, ‘what are…" at bounding box center [390, 204] width 90 height 80
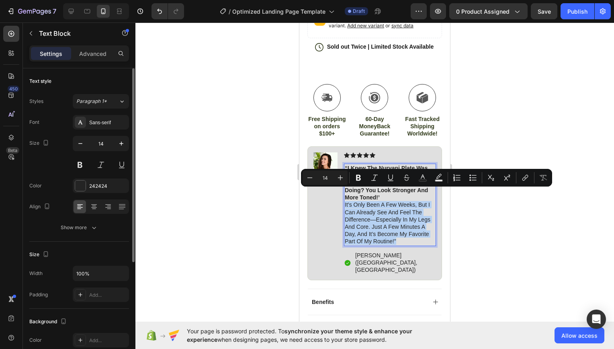
click at [389, 213] on p "“i knew the nurvani plate was working when my friends started asking, ‘what are…" at bounding box center [390, 204] width 90 height 80
click at [399, 216] on p "“i knew the nurvani plate was working when my friends started asking, ‘what are…" at bounding box center [390, 204] width 90 height 80
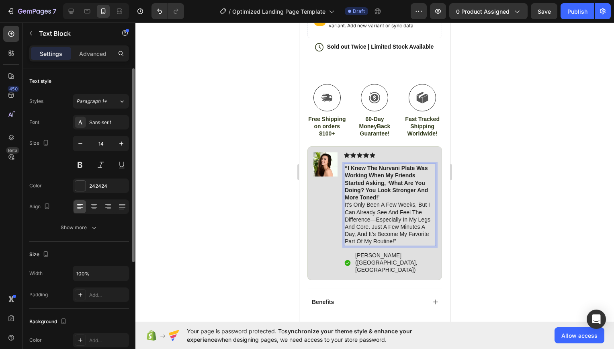
click at [424, 227] on p "“i knew the nurvani plate was working when my friends started asking, ‘what are…" at bounding box center [390, 204] width 90 height 80
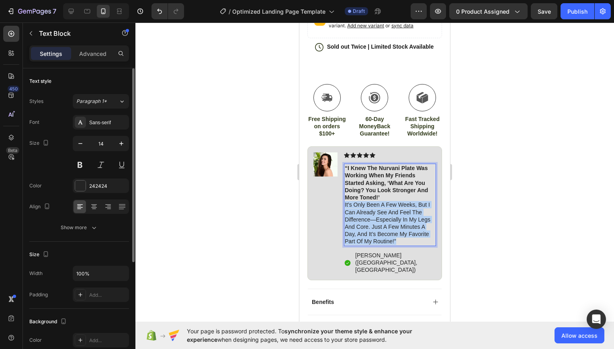
click at [424, 227] on p "“i knew the nurvani plate was working when my friends started asking, ‘what are…" at bounding box center [390, 204] width 90 height 80
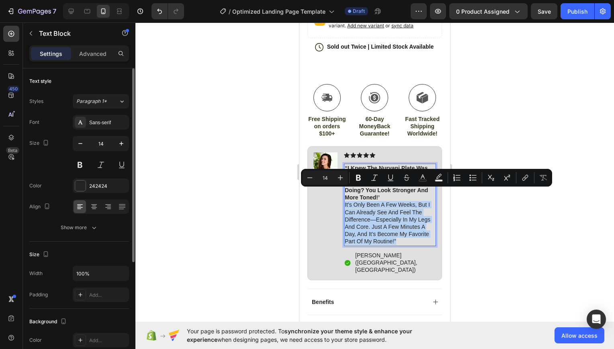
click at [427, 228] on p "“i knew the nurvani plate was working when my friends started asking, ‘what are…" at bounding box center [390, 204] width 90 height 80
click at [426, 230] on p "“i knew the nurvani plate was working when my friends started asking, ‘what are…" at bounding box center [390, 204] width 90 height 80
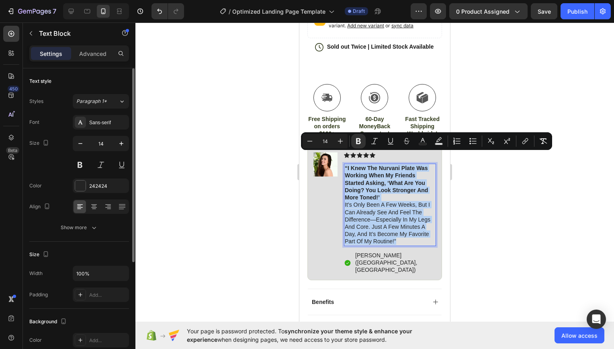
drag, startPoint x: 426, startPoint y: 230, endPoint x: 345, endPoint y: 159, distance: 107.7
click at [345, 164] on p "“i knew the nurvani plate was working when my friends started asking, ‘what are…" at bounding box center [390, 204] width 90 height 80
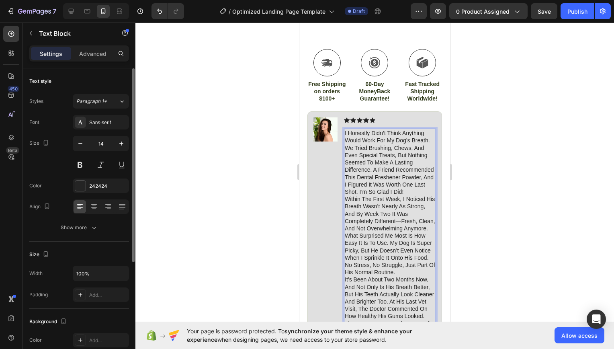
scroll to position [492, 0]
click at [506, 148] on div at bounding box center [374, 186] width 479 height 326
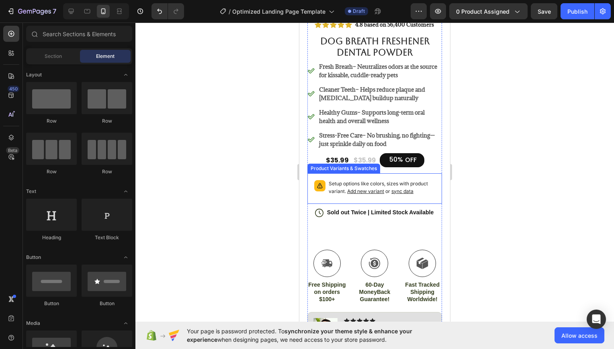
scroll to position [283, 0]
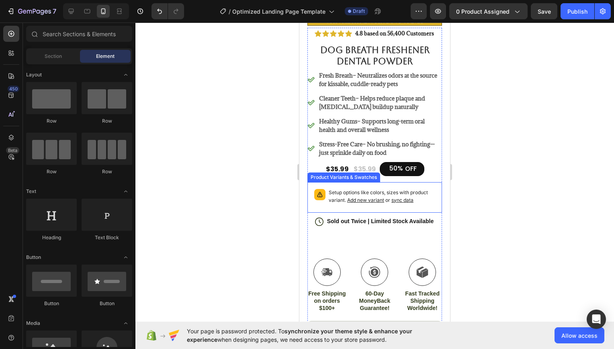
click at [324, 190] on div "Setup options like colors, sizes with product variant. Add new variant or sync …" at bounding box center [374, 197] width 127 height 23
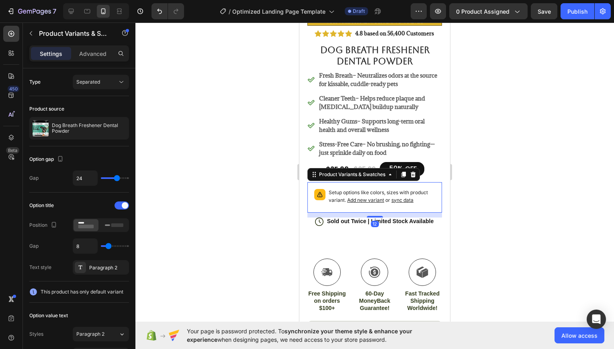
click at [313, 186] on div "Setup options like colors, sizes with product variant. Add new variant or sync …" at bounding box center [374, 197] width 127 height 23
click at [403, 197] on span "sync data" at bounding box center [403, 200] width 22 height 6
click at [402, 197] on span "sync data" at bounding box center [403, 200] width 22 height 6
click at [373, 197] on span "Add new variant" at bounding box center [365, 200] width 37 height 6
click at [415, 172] on icon at bounding box center [413, 175] width 5 height 6
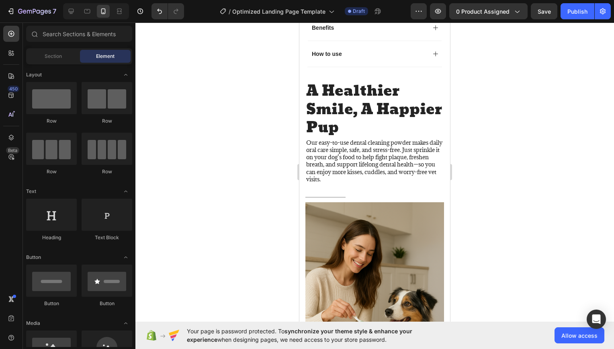
scroll to position [868, 0]
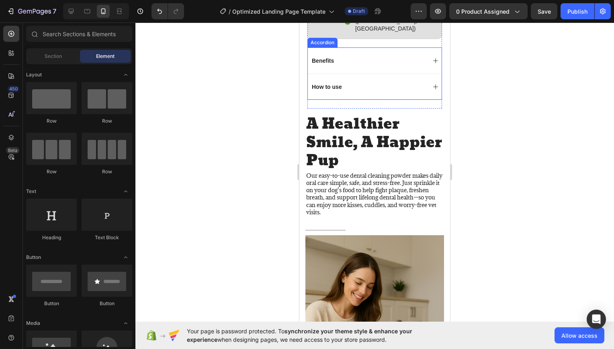
click at [328, 66] on div "Benefits" at bounding box center [323, 61] width 25 height 10
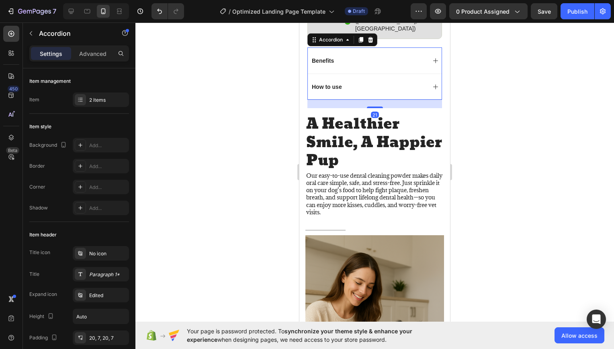
click at [433, 62] on div "Benefits" at bounding box center [375, 60] width 134 height 26
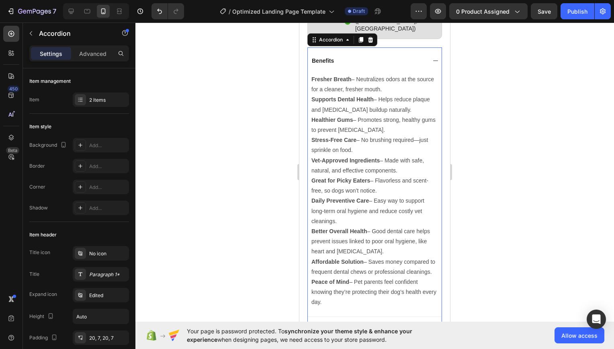
click at [433, 63] on icon at bounding box center [436, 60] width 6 height 6
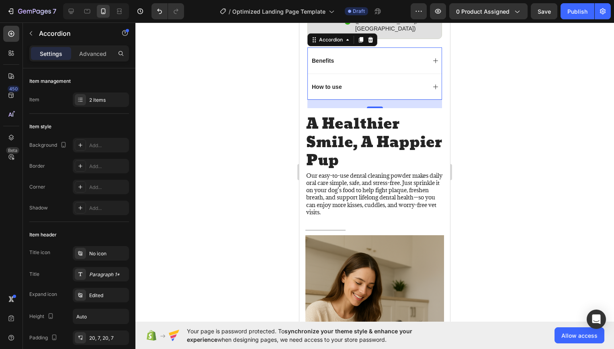
click at [433, 87] on icon at bounding box center [436, 87] width 6 height 6
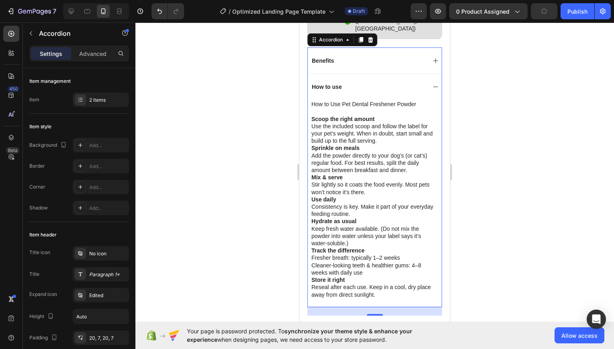
click at [433, 87] on icon at bounding box center [436, 87] width 6 height 6
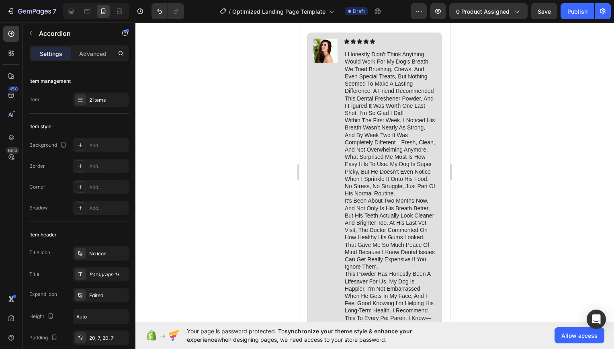
scroll to position [516, 0]
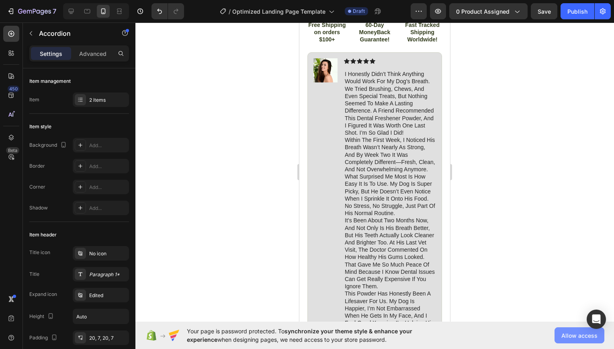
click at [573, 338] on span "Allow access" at bounding box center [580, 335] width 36 height 8
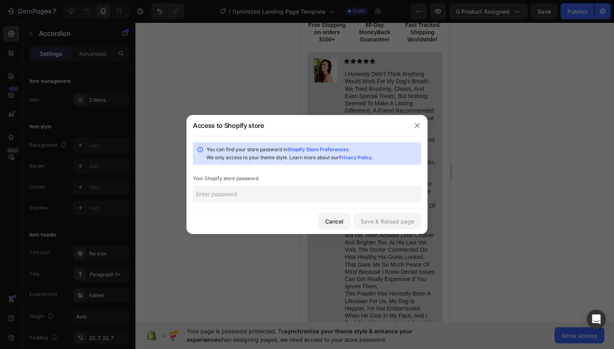
click at [299, 194] on input "text" at bounding box center [307, 194] width 228 height 16
click at [212, 194] on input "Libert1*" at bounding box center [307, 194] width 228 height 16
type input "Liberty1*"
click at [389, 223] on div "Save & Reload page" at bounding box center [388, 221] width 54 height 8
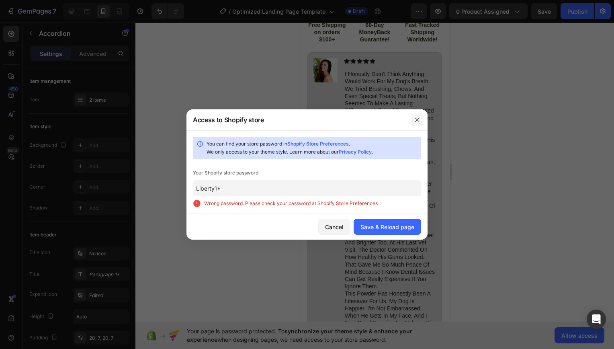
click at [417, 117] on icon "button" at bounding box center [417, 120] width 6 height 6
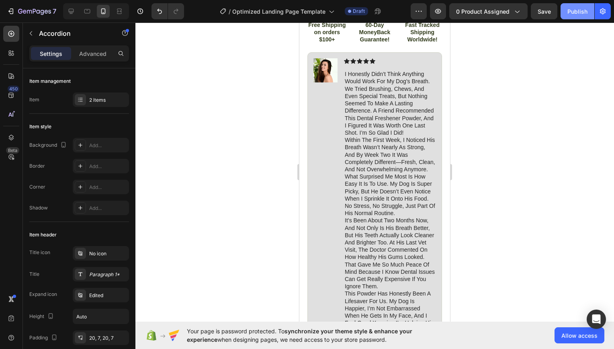
click at [580, 8] on div "Publish" at bounding box center [578, 11] width 20 height 8
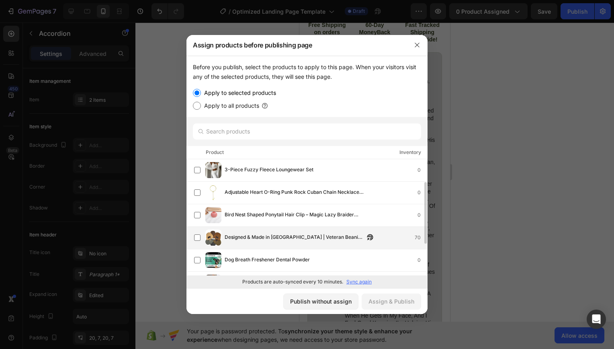
scroll to position [25, 0]
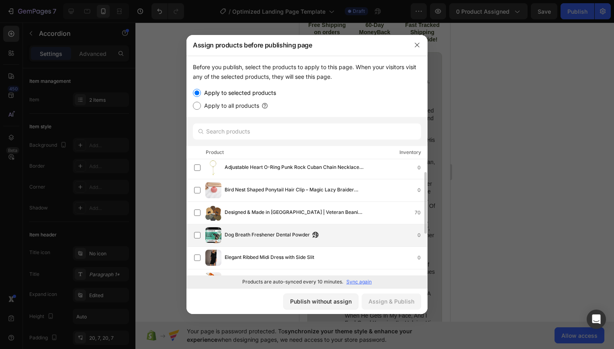
click at [287, 233] on span "Dog Breath Freshener Dental Powder" at bounding box center [267, 235] width 85 height 9
click at [383, 297] on div "Assign & Publish" at bounding box center [392, 301] width 46 height 8
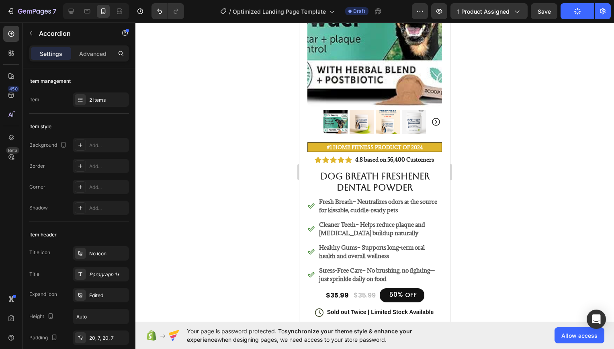
scroll to position [0, 0]
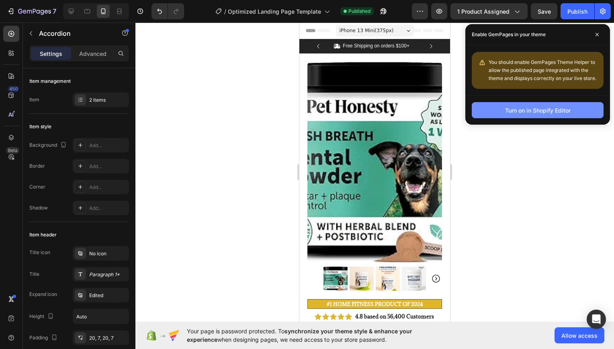
click at [548, 104] on button "Turn on in Shopify Editor" at bounding box center [538, 110] width 132 height 16
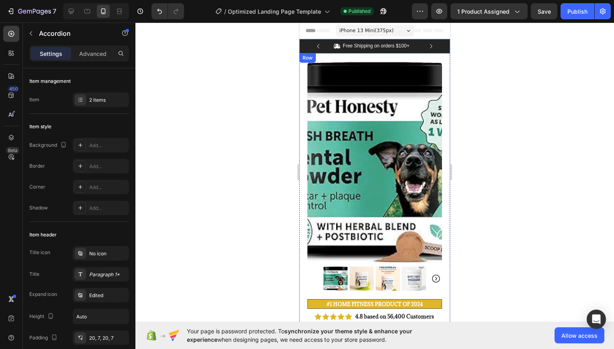
click at [402, 44] on p "Free Shipping on orders $100+" at bounding box center [376, 46] width 67 height 6
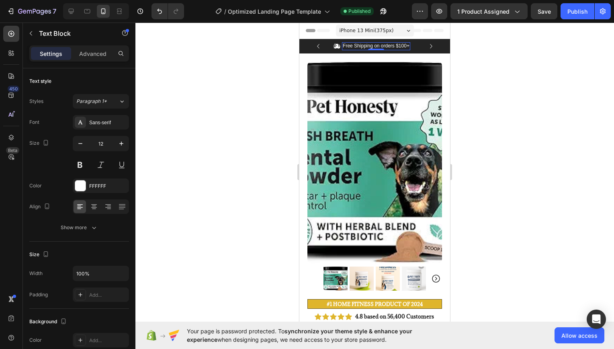
click at [403, 46] on p "Free Shipping on orders $100+" at bounding box center [376, 46] width 67 height 6
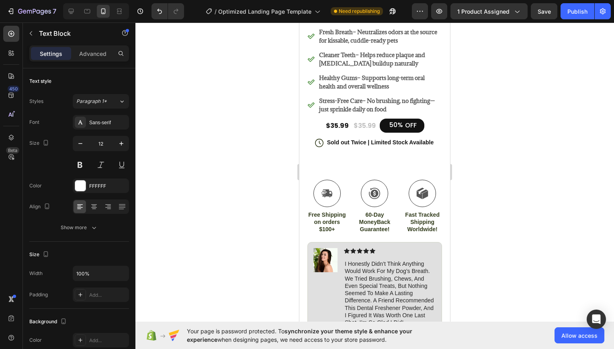
scroll to position [314, 0]
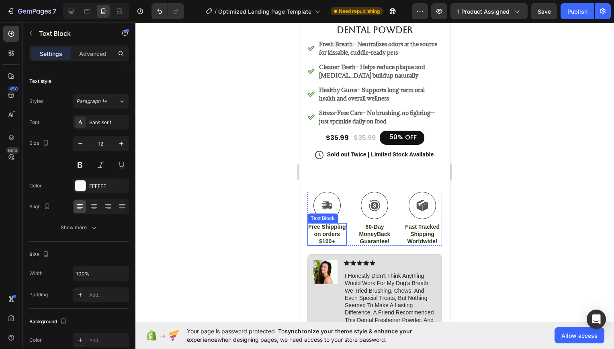
click at [336, 232] on p "Free Shipping on orders $100+" at bounding box center [327, 234] width 38 height 22
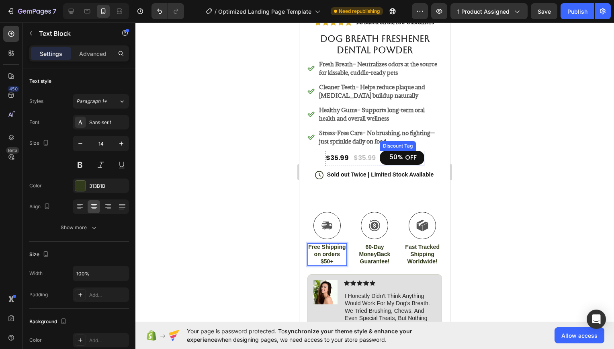
click at [392, 152] on div "50%" at bounding box center [396, 157] width 15 height 10
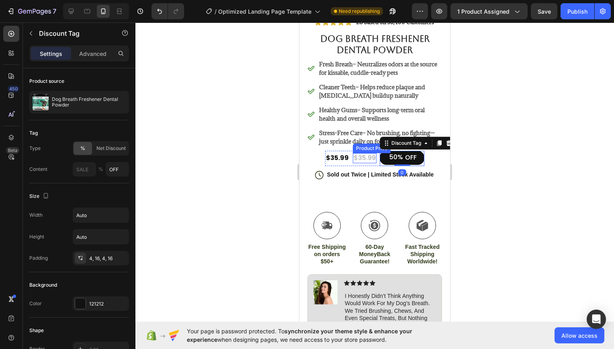
click at [363, 153] on div "$35.99" at bounding box center [365, 158] width 24 height 10
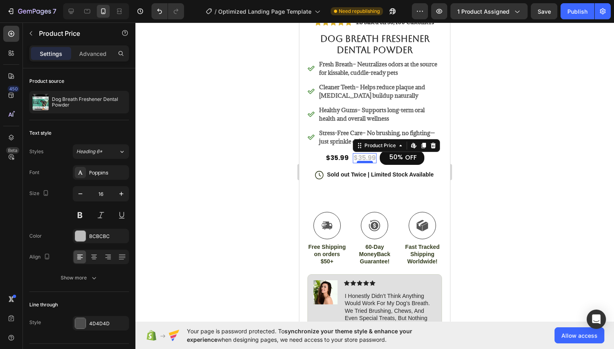
click at [363, 161] on div at bounding box center [365, 162] width 16 height 2
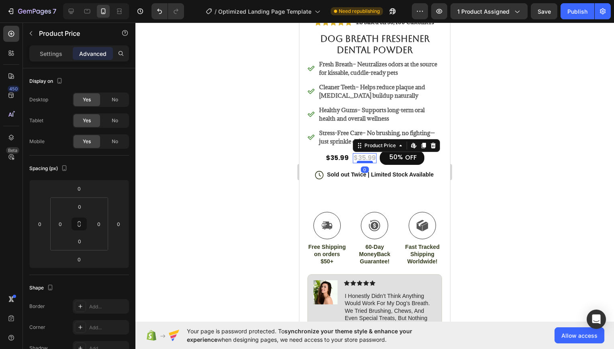
click at [363, 161] on div at bounding box center [365, 162] width 16 height 2
drag, startPoint x: 363, startPoint y: 151, endPoint x: 362, endPoint y: 143, distance: 8.5
click at [362, 153] on div "$35.99 Product Price Edit content in Shopify 0 Product Price Edit content in Sh…" at bounding box center [365, 158] width 24 height 10
click at [377, 139] on div "Product Price Edit content in Shopify" at bounding box center [396, 145] width 87 height 13
click at [377, 142] on div "Product Price" at bounding box center [380, 145] width 35 height 7
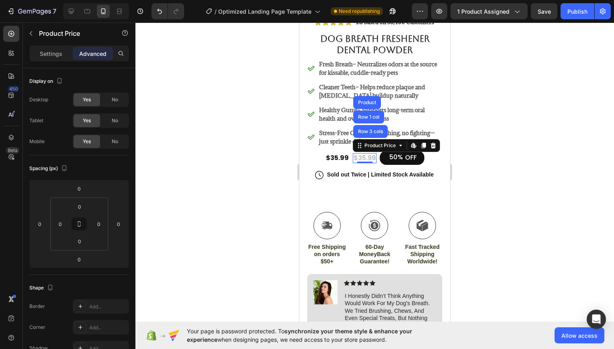
click at [489, 152] on div at bounding box center [374, 186] width 479 height 326
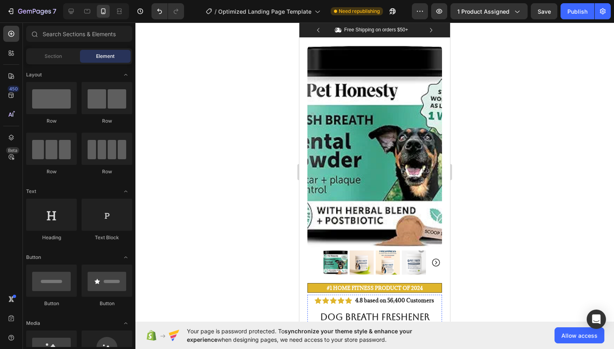
scroll to position [0, 0]
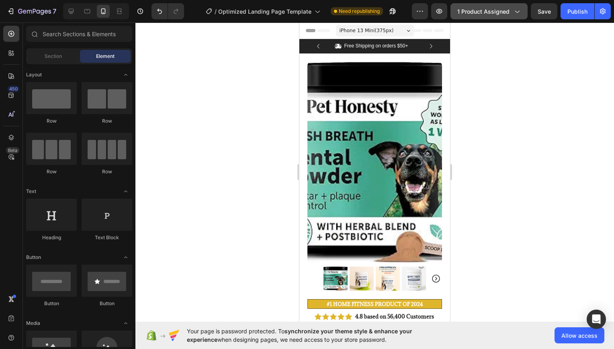
click at [509, 12] on span "1 product assigned" at bounding box center [483, 11] width 52 height 8
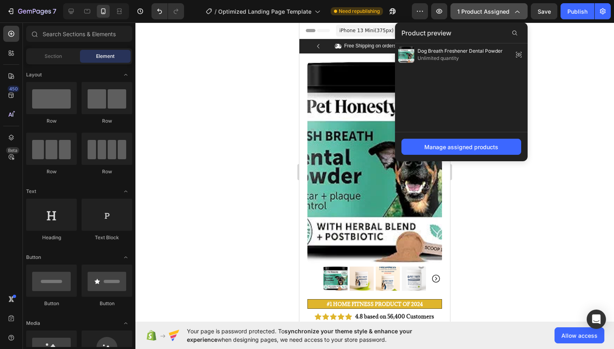
click at [513, 8] on div "1 product assigned" at bounding box center [489, 11] width 64 height 8
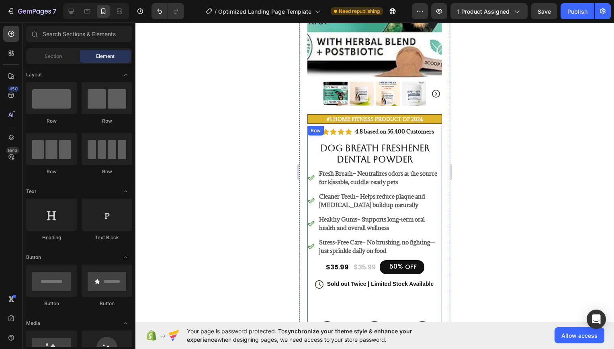
scroll to position [184, 0]
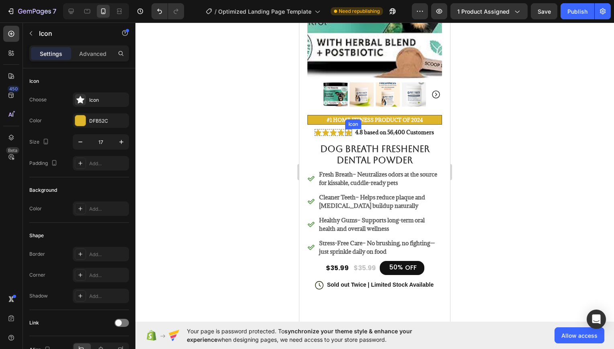
click at [351, 124] on div "Icon" at bounding box center [353, 124] width 13 height 0
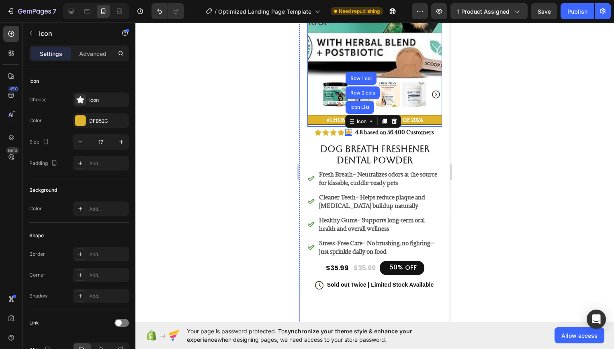
click at [334, 116] on p "#1 Home fitness Product of 2024" at bounding box center [375, 119] width 132 height 7
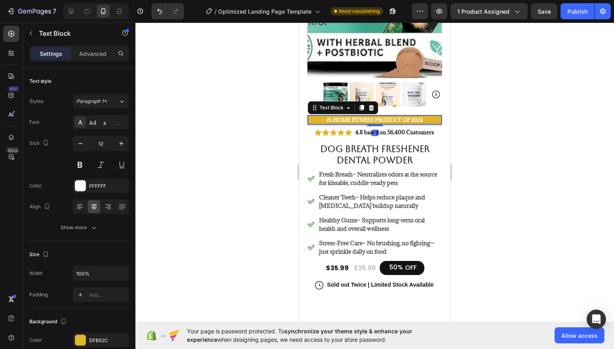
click at [337, 117] on strong "#1 Home fitness Product of 2024" at bounding box center [375, 120] width 96 height 6
click at [396, 117] on strong "#1 Home fitness Product of 2024" at bounding box center [375, 120] width 96 height 6
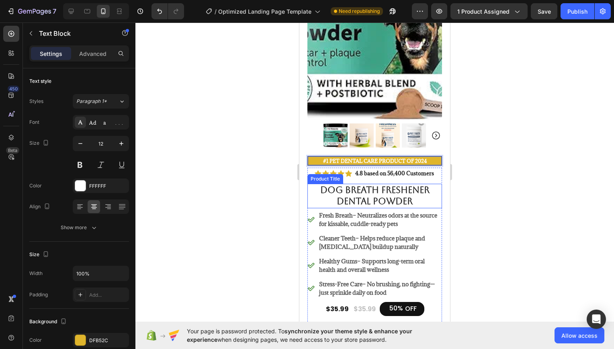
scroll to position [134, 0]
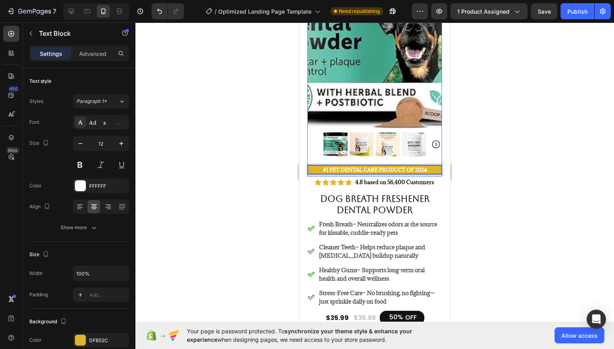
click at [431, 139] on icon "Carousel Next Arrow" at bounding box center [436, 144] width 10 height 10
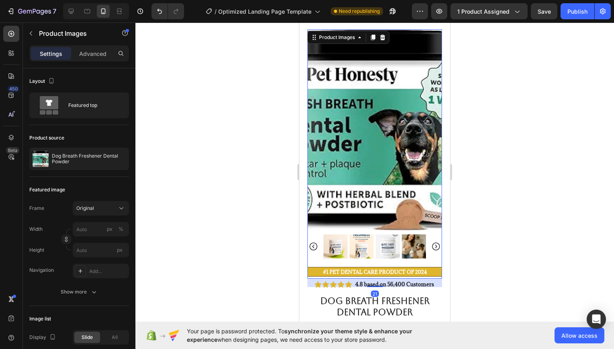
scroll to position [0, 0]
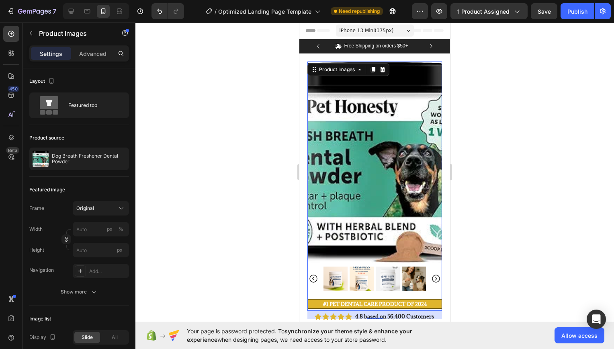
click at [525, 142] on div at bounding box center [374, 186] width 479 height 326
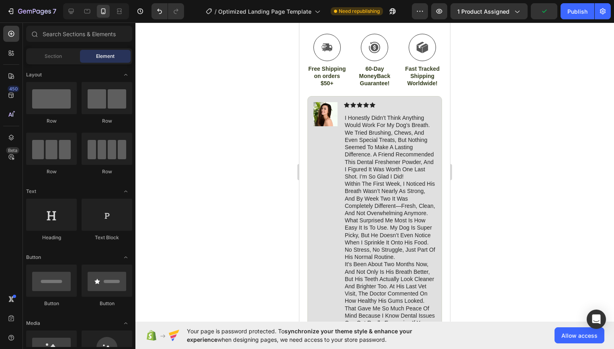
scroll to position [469, 0]
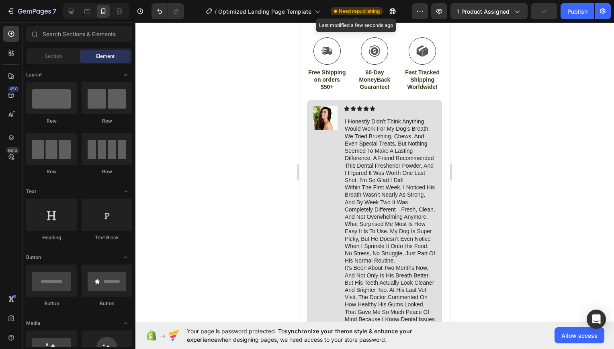
click at [366, 10] on span "Need republishing" at bounding box center [359, 11] width 41 height 7
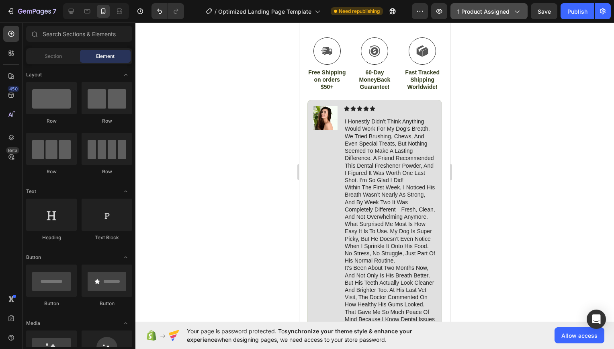
click at [494, 17] on button "1 product assigned" at bounding box center [489, 11] width 77 height 16
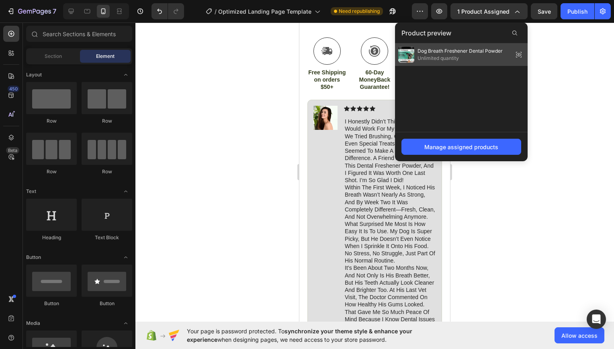
click at [446, 49] on span "Dog Breath Freshener Dental Powder" at bounding box center [460, 50] width 85 height 7
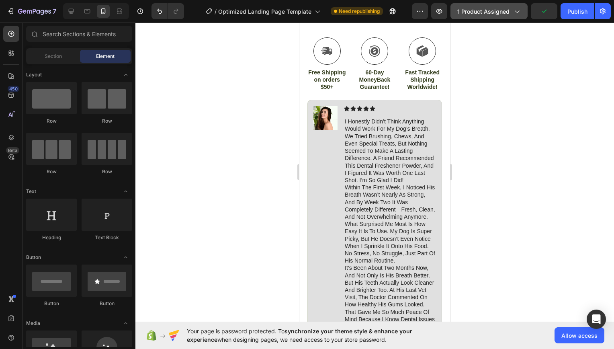
click at [497, 14] on span "1 product assigned" at bounding box center [483, 11] width 52 height 8
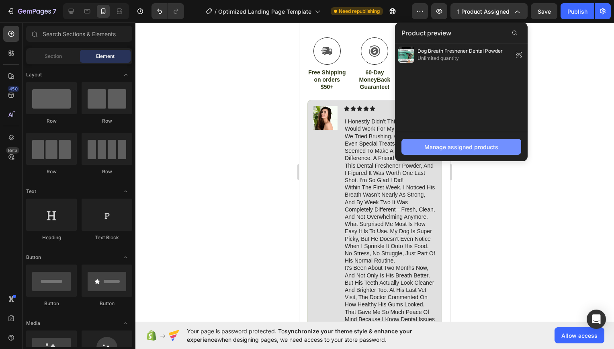
click at [469, 144] on div "Manage assigned products" at bounding box center [461, 147] width 74 height 8
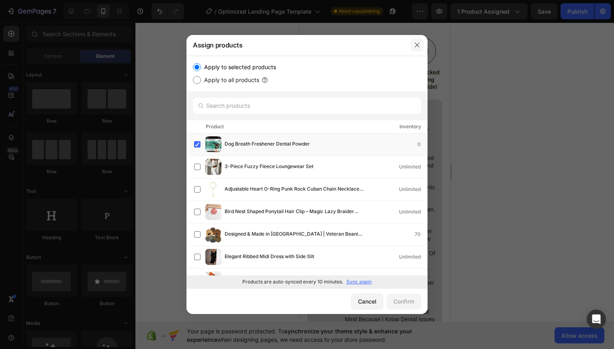
click at [419, 43] on icon "button" at bounding box center [417, 45] width 4 height 4
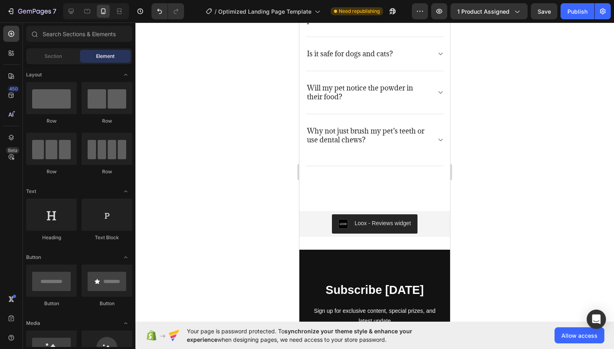
scroll to position [2342, 0]
click at [379, 219] on div "Loox - Reviews widget" at bounding box center [383, 223] width 56 height 8
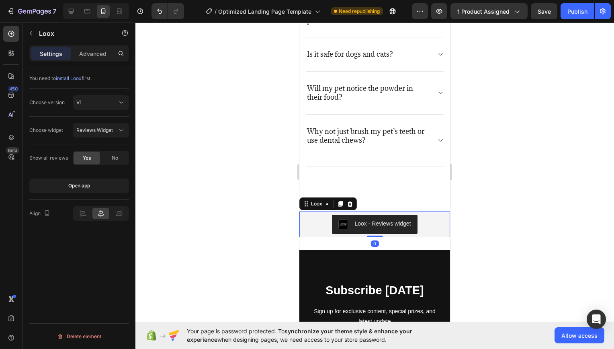
click at [93, 159] on div "Yes" at bounding box center [87, 158] width 27 height 13
click at [99, 103] on div "V1" at bounding box center [96, 102] width 41 height 7
click at [88, 131] on div "V2" at bounding box center [93, 136] width 66 height 15
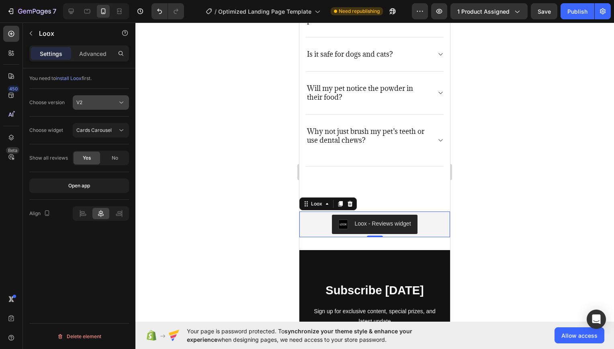
click at [104, 101] on div "V2" at bounding box center [96, 102] width 41 height 7
click at [98, 122] on p "V1" at bounding box center [99, 121] width 46 height 7
click at [103, 133] on span "Reviews Widget" at bounding box center [94, 130] width 37 height 7
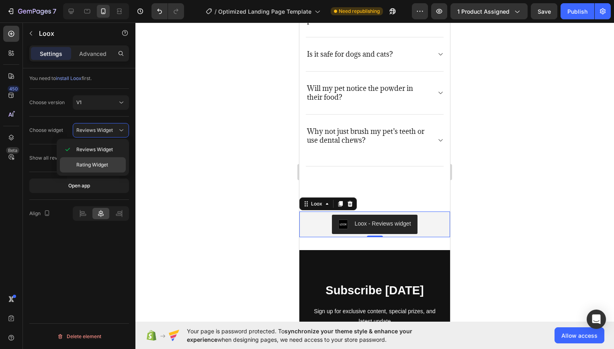
click at [96, 165] on span "Rating Widget" at bounding box center [92, 164] width 32 height 7
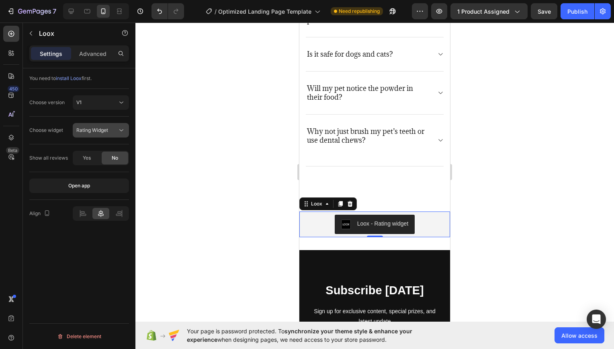
click at [99, 131] on span "Rating Widget" at bounding box center [92, 130] width 32 height 6
click at [95, 153] on span "Reviews Widget" at bounding box center [94, 149] width 37 height 7
click at [92, 55] on p "Advanced" at bounding box center [92, 53] width 27 height 8
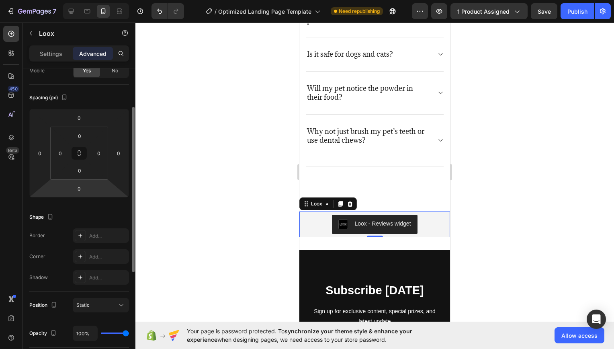
scroll to position [0, 0]
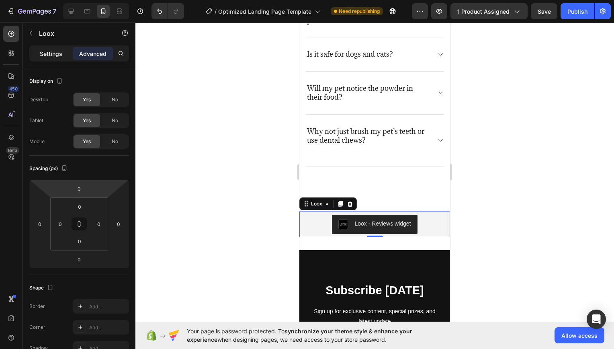
click at [49, 52] on p "Settings" at bounding box center [51, 53] width 23 height 8
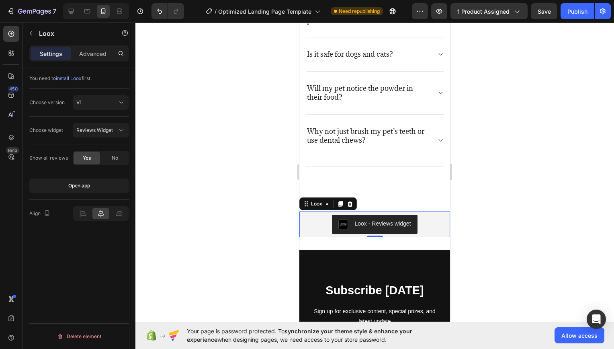
click at [68, 80] on span "install Loox" at bounding box center [69, 78] width 26 height 6
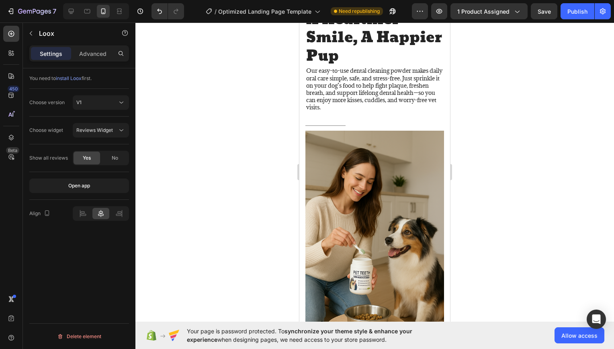
scroll to position [968, 0]
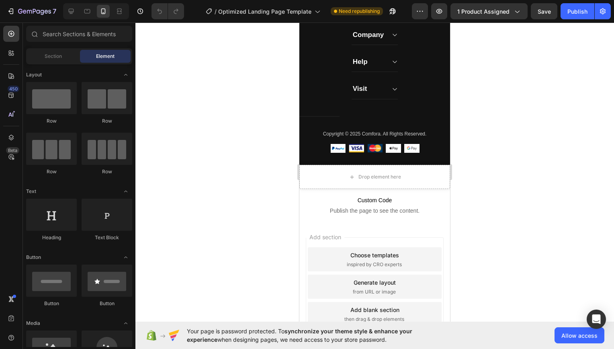
scroll to position [2708, 0]
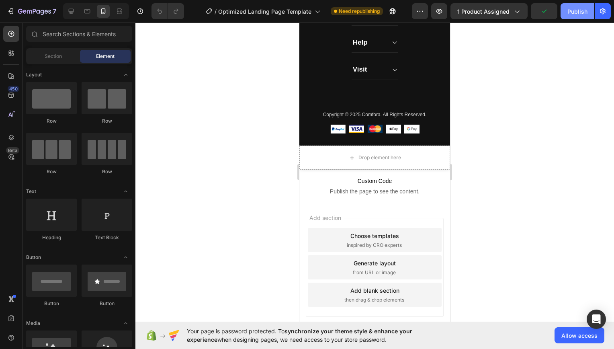
click at [574, 15] on button "Publish" at bounding box center [578, 11] width 34 height 16
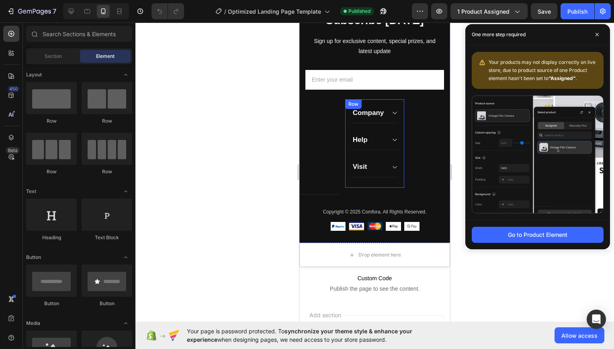
scroll to position [2574, 0]
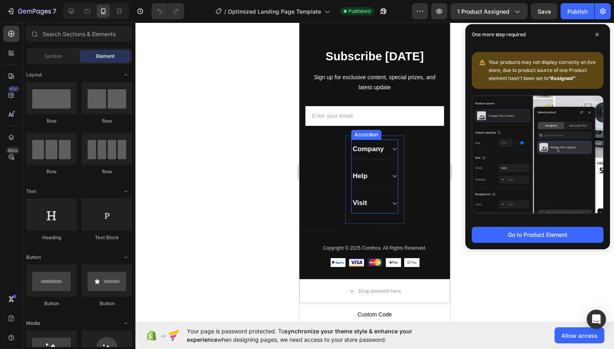
click at [392, 152] on icon at bounding box center [395, 149] width 6 height 6
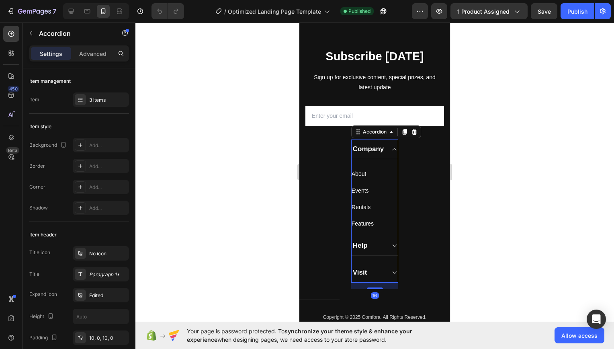
click at [393, 247] on icon at bounding box center [395, 245] width 4 height 2
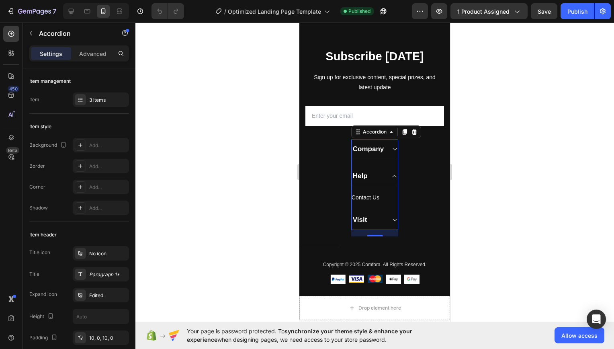
click at [392, 223] on div "Visit" at bounding box center [375, 220] width 46 height 20
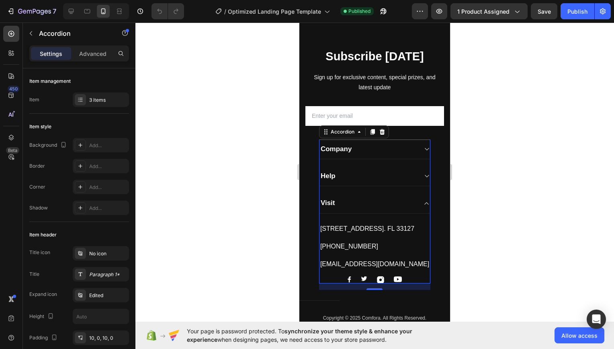
click at [424, 207] on icon at bounding box center [427, 203] width 6 height 6
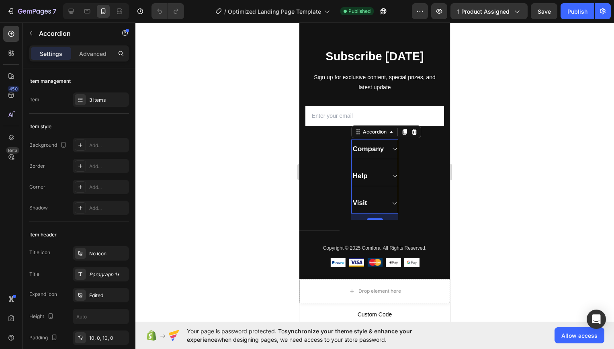
click at [392, 207] on icon at bounding box center [395, 203] width 6 height 6
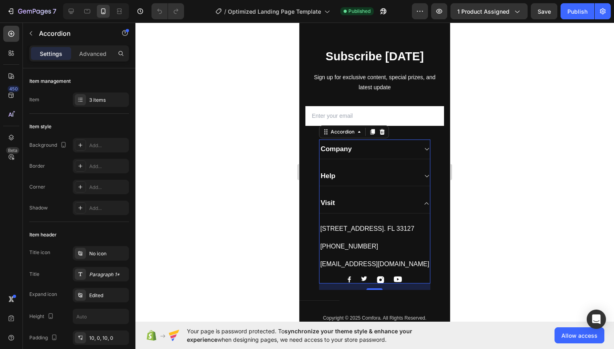
click at [357, 234] on p "[STREET_ADDRESS]. FL 33127" at bounding box center [374, 229] width 109 height 10
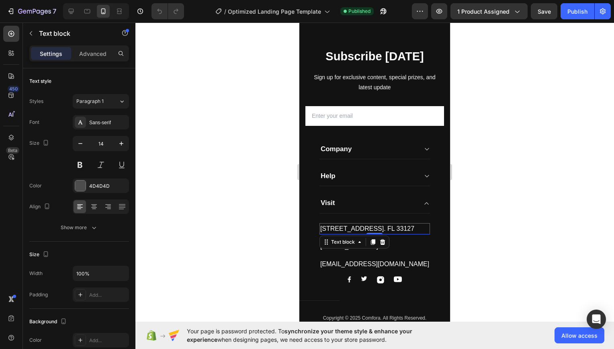
click at [367, 234] on p "[STREET_ADDRESS]. FL 33127" at bounding box center [374, 229] width 109 height 10
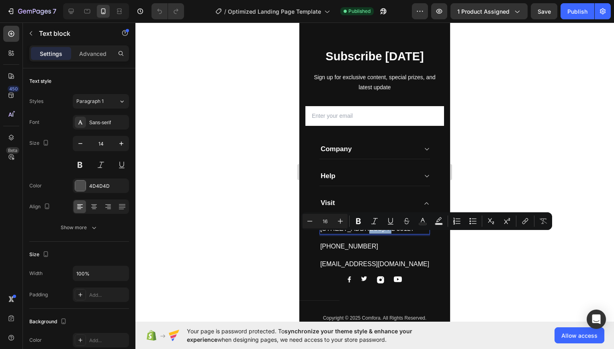
click at [367, 234] on p "[STREET_ADDRESS]. FL 33127" at bounding box center [374, 229] width 109 height 10
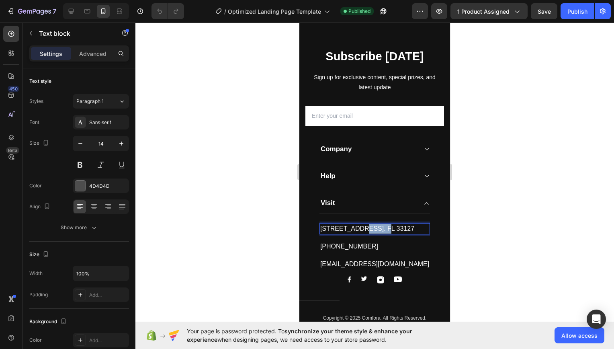
click at [367, 234] on p "[STREET_ADDRESS]. FL 33127" at bounding box center [374, 229] width 109 height 10
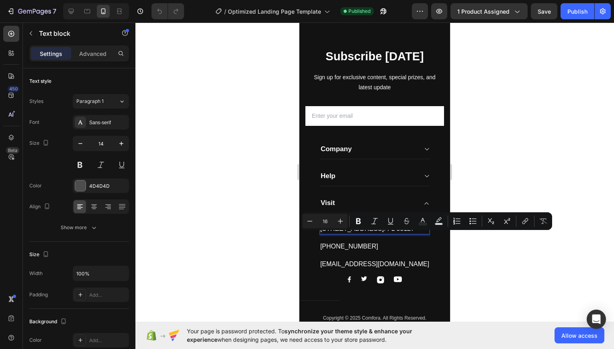
click at [387, 234] on p "[STREET_ADDRESS]. FL 33127" at bounding box center [374, 229] width 109 height 10
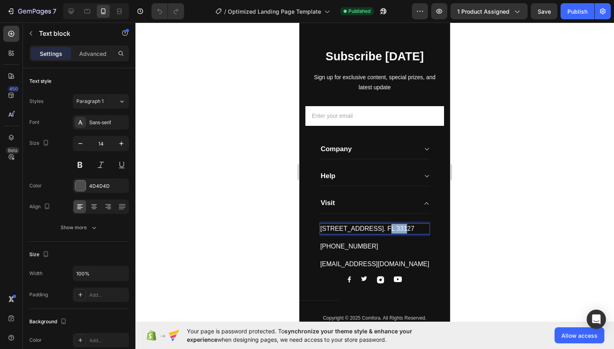
click at [387, 234] on p "[STREET_ADDRESS]. FL 33127" at bounding box center [374, 229] width 109 height 10
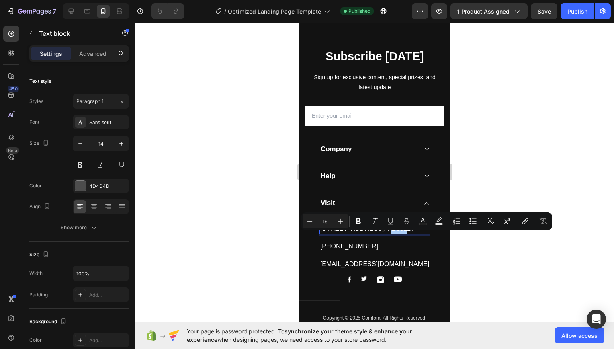
click at [455, 252] on div at bounding box center [374, 186] width 479 height 326
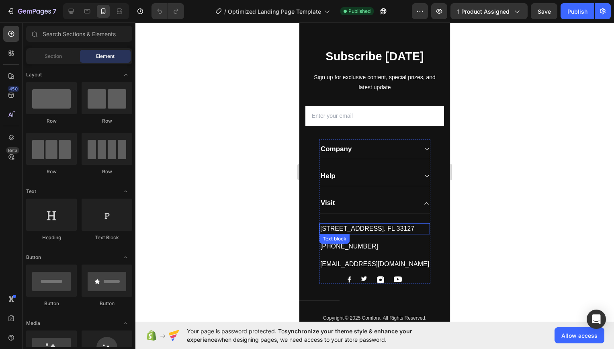
click at [416, 234] on p "[STREET_ADDRESS]. FL 33127" at bounding box center [374, 229] width 109 height 10
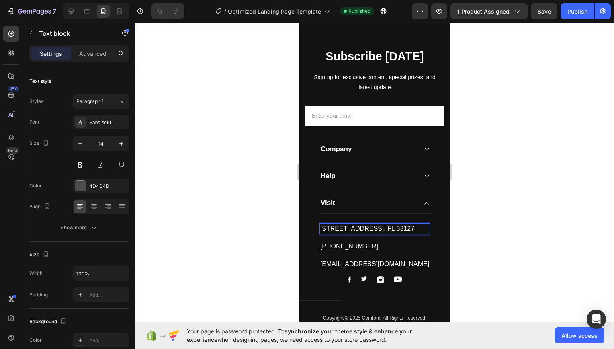
click at [415, 234] on p "[STREET_ADDRESS]. FL 33127" at bounding box center [374, 229] width 109 height 10
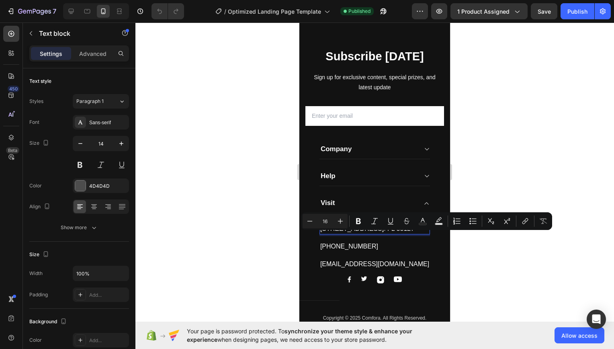
click at [414, 234] on p "[STREET_ADDRESS]. FL 33127" at bounding box center [374, 229] width 109 height 10
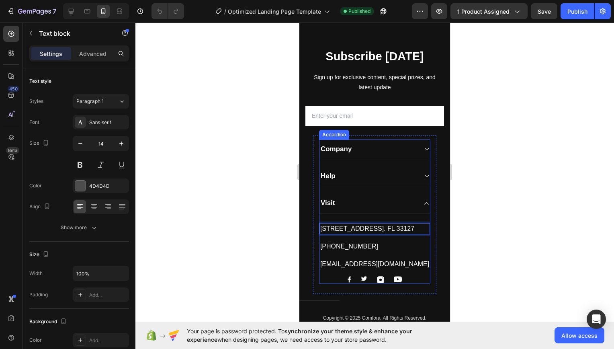
click at [424, 207] on icon at bounding box center [427, 203] width 6 height 6
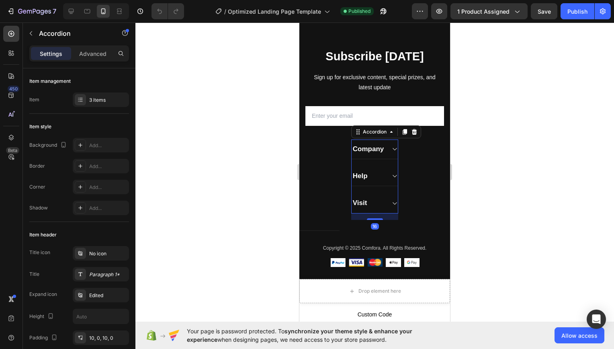
click at [392, 207] on icon at bounding box center [395, 203] width 6 height 6
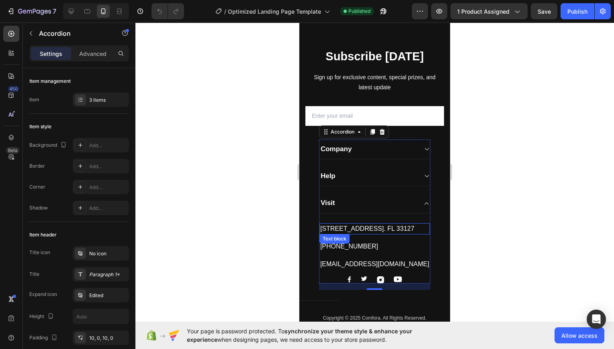
click at [381, 234] on div "[STREET_ADDRESS]. FL 33127" at bounding box center [375, 228] width 111 height 11
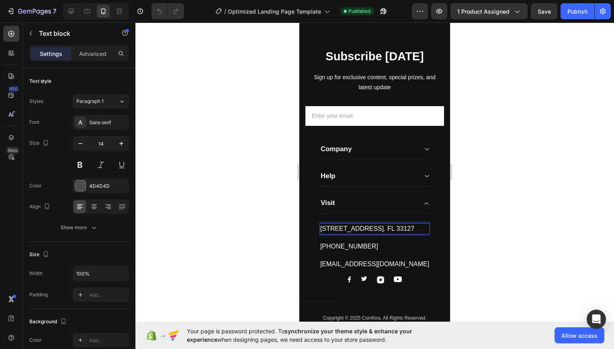
click at [381, 234] on div "[STREET_ADDRESS]. FL 33127" at bounding box center [375, 228] width 111 height 11
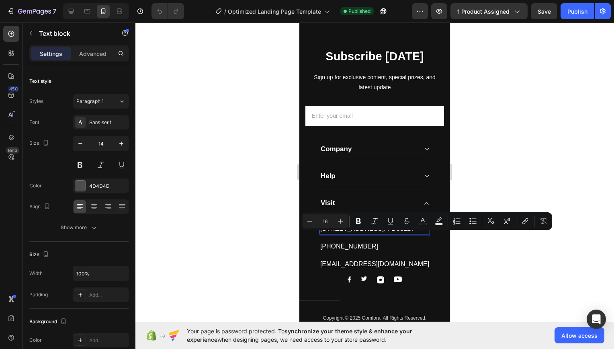
click at [375, 234] on p "[STREET_ADDRESS]. FL 33127" at bounding box center [374, 229] width 109 height 10
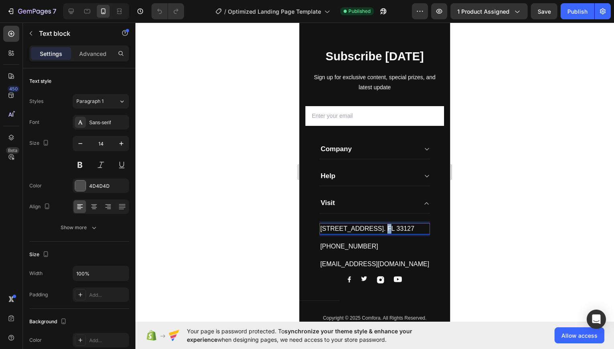
click at [375, 234] on p "[STREET_ADDRESS]. FL 33127" at bounding box center [374, 229] width 109 height 10
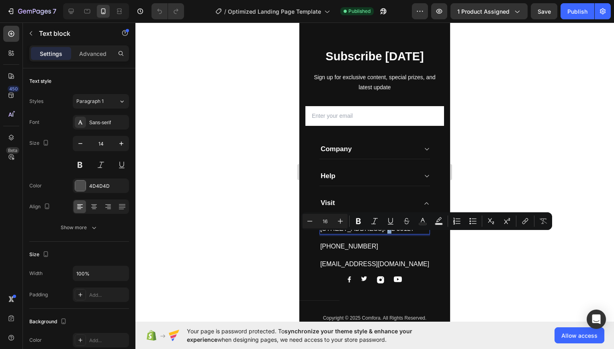
click at [328, 207] on div "Visit" at bounding box center [328, 202] width 17 height 11
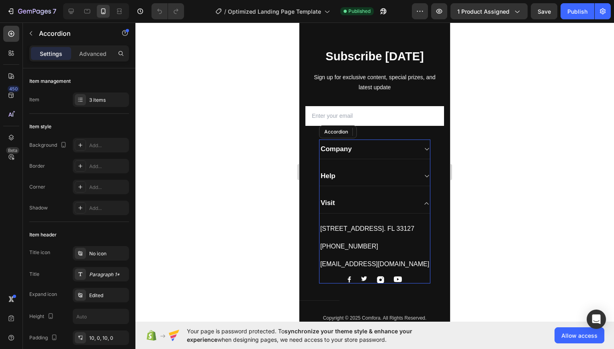
click at [328, 207] on div "Visit" at bounding box center [328, 202] width 17 height 11
click at [328, 207] on p "Visit" at bounding box center [328, 203] width 14 height 9
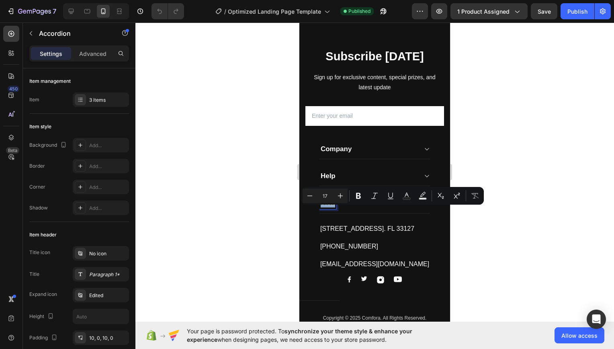
click at [377, 209] on div "Visit" at bounding box center [369, 202] width 98 height 11
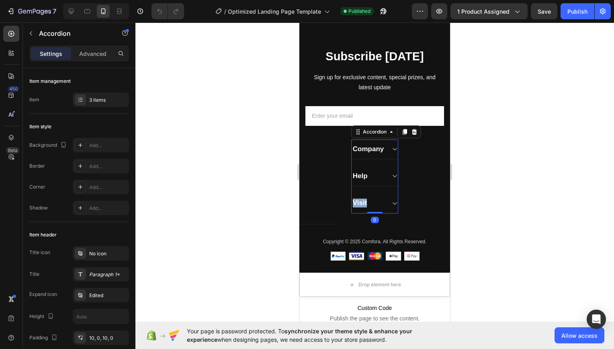
drag, startPoint x: 371, startPoint y: 227, endPoint x: 371, endPoint y: 203, distance: 23.7
click at [371, 203] on div "Company Help Visit Accordion 0" at bounding box center [374, 176] width 47 height 74
type input "100%"
type input "100"
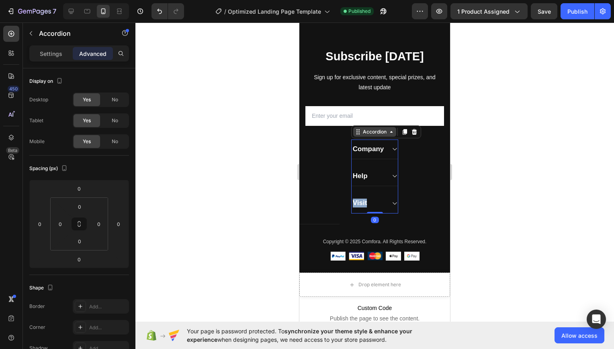
click at [389, 135] on icon at bounding box center [391, 132] width 6 height 6
click at [390, 133] on icon at bounding box center [391, 132] width 2 height 2
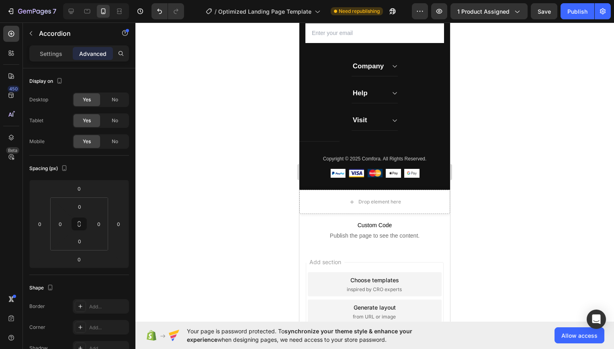
scroll to position [2654, 0]
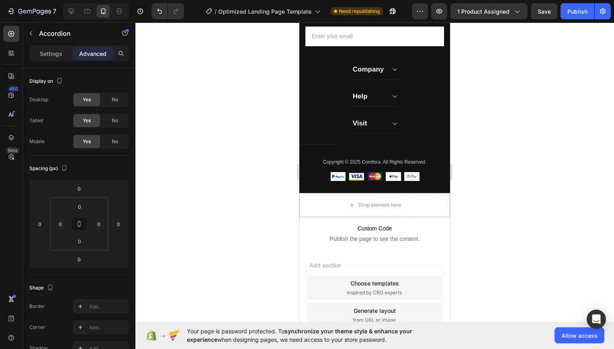
click at [393, 71] on icon at bounding box center [395, 70] width 4 height 2
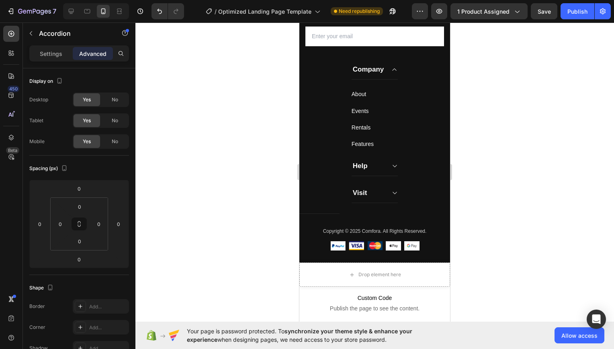
click at [392, 169] on icon at bounding box center [395, 166] width 6 height 6
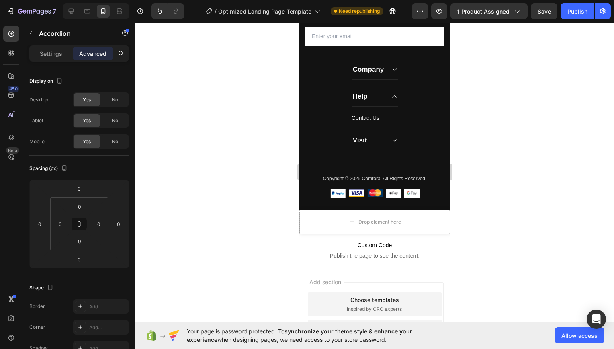
scroll to position [2676, 0]
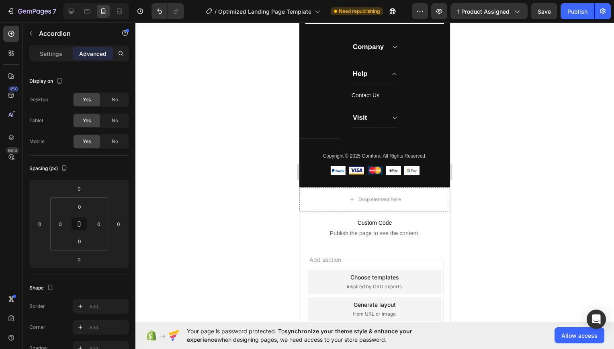
click at [388, 84] on div "Help" at bounding box center [375, 74] width 46 height 20
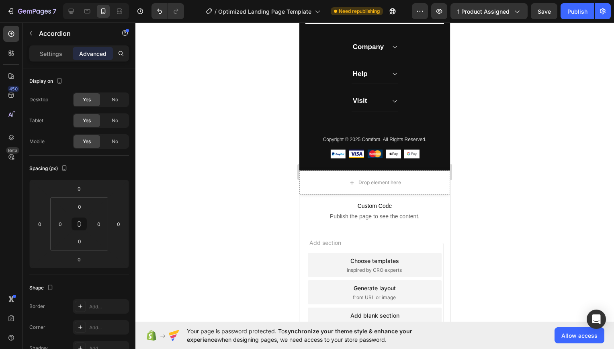
click at [392, 105] on icon at bounding box center [395, 101] width 6 height 6
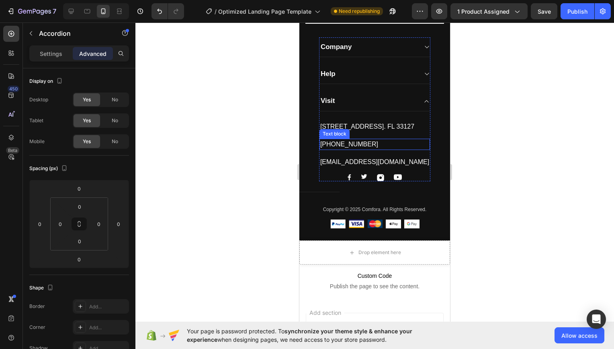
click at [366, 149] on p "319-293-9029" at bounding box center [374, 144] width 109 height 10
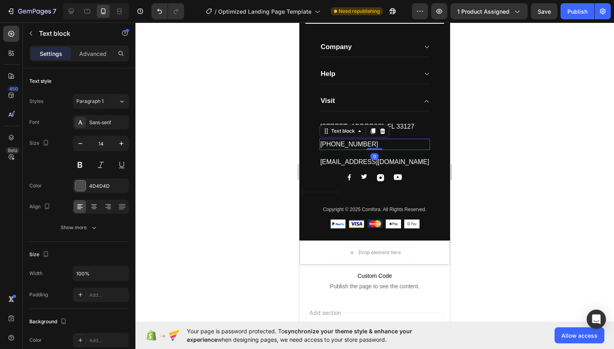
click at [366, 149] on p "319-293-9029" at bounding box center [374, 144] width 109 height 10
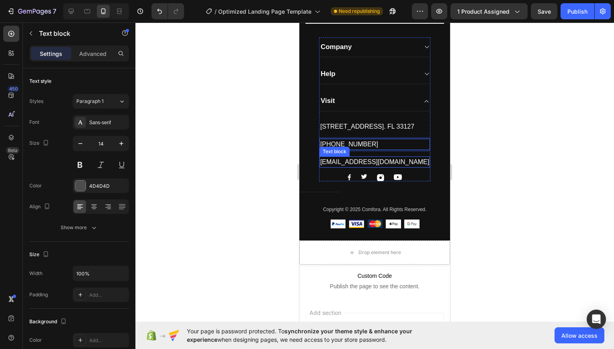
click at [350, 167] on p "help@brevoral.com" at bounding box center [374, 162] width 109 height 10
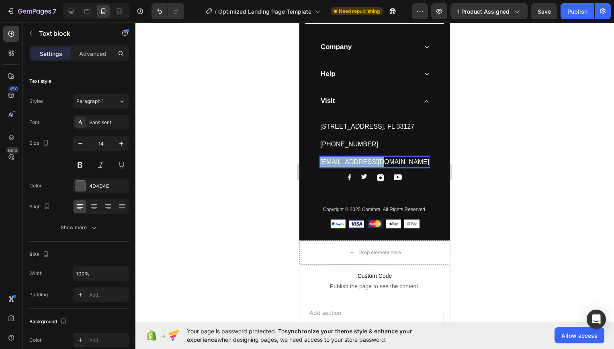
click at [350, 167] on p "help@brevoral.com" at bounding box center [374, 162] width 109 height 10
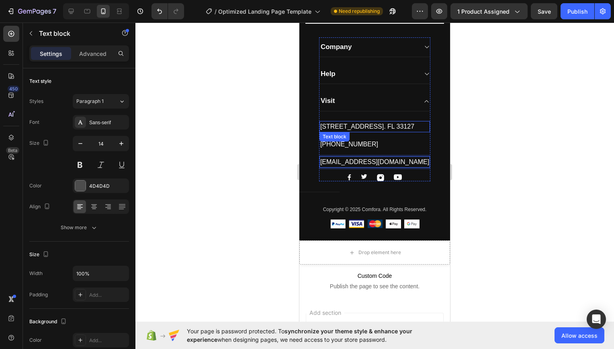
click at [367, 131] on p "[STREET_ADDRESS]. FL 33127" at bounding box center [374, 127] width 109 height 10
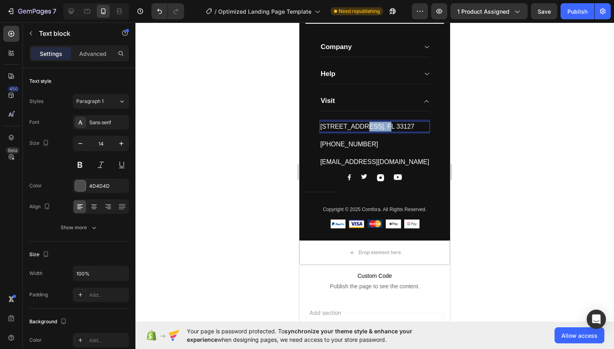
click at [367, 131] on p "[STREET_ADDRESS]. FL 33127" at bounding box center [374, 127] width 109 height 10
click at [501, 115] on div at bounding box center [374, 186] width 479 height 326
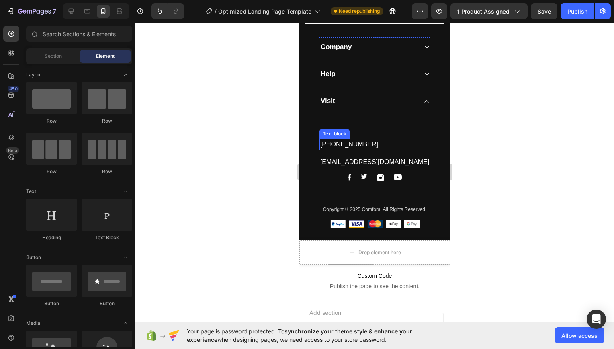
click at [331, 149] on p "802-289-7287" at bounding box center [374, 144] width 109 height 10
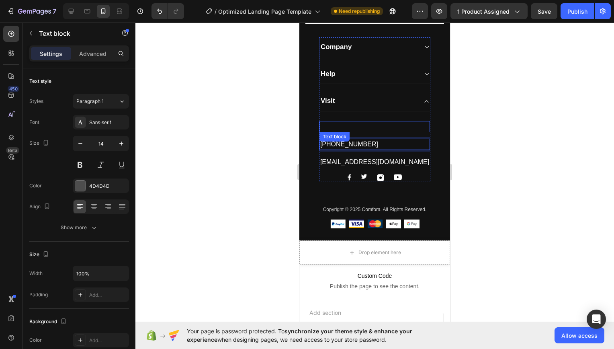
drag, startPoint x: 340, startPoint y: 151, endPoint x: 341, endPoint y: 135, distance: 15.8
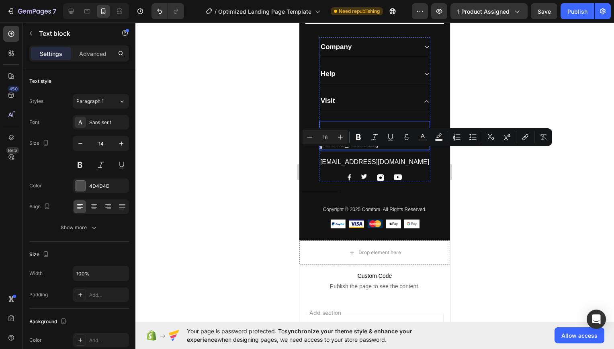
drag, startPoint x: 330, startPoint y: 156, endPoint x: 334, endPoint y: 145, distance: 11.6
click at [334, 145] on div "Text block 802-289-7287 Text block 0 colemmoore824@gmail.com Text block Image I…" at bounding box center [375, 146] width 111 height 70
click at [268, 168] on div at bounding box center [374, 186] width 479 height 326
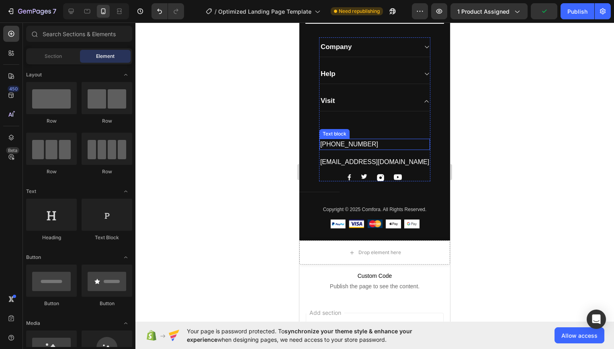
click at [341, 149] on p "802-289-7287" at bounding box center [374, 144] width 109 height 10
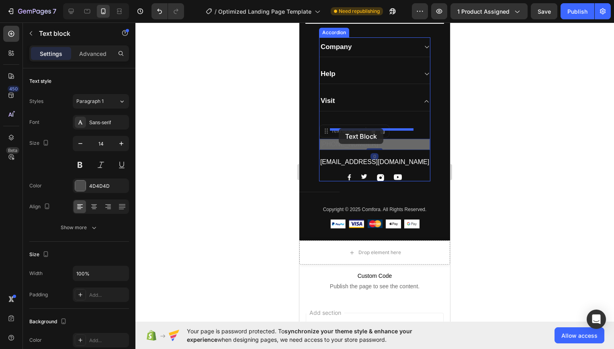
drag, startPoint x: 338, startPoint y: 142, endPoint x: 339, endPoint y: 127, distance: 14.9
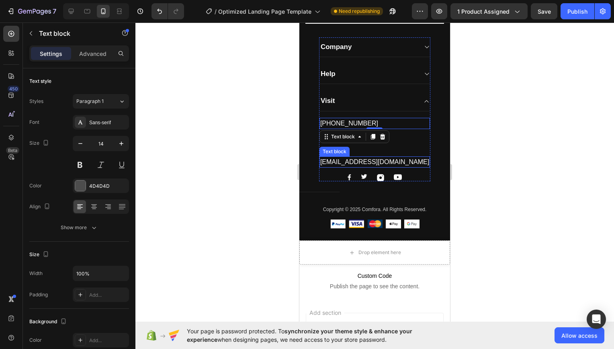
click at [355, 167] on p "colemmoore824@gmail.com" at bounding box center [374, 162] width 109 height 10
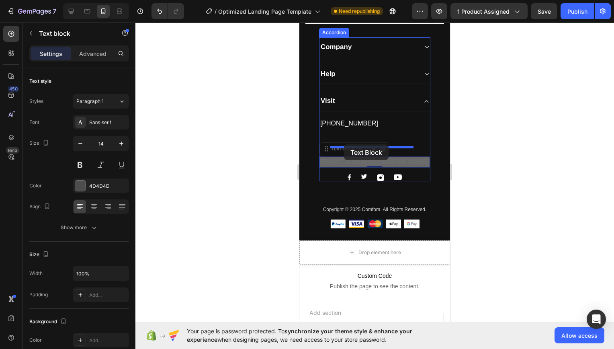
drag, startPoint x: 346, startPoint y: 159, endPoint x: 344, endPoint y: 145, distance: 13.8
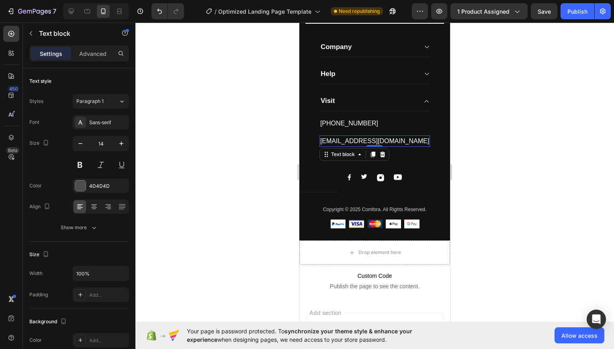
click at [458, 162] on div at bounding box center [374, 186] width 479 height 326
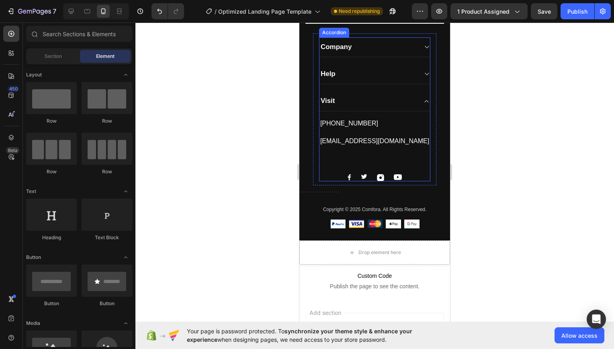
click at [424, 105] on icon at bounding box center [427, 101] width 6 height 6
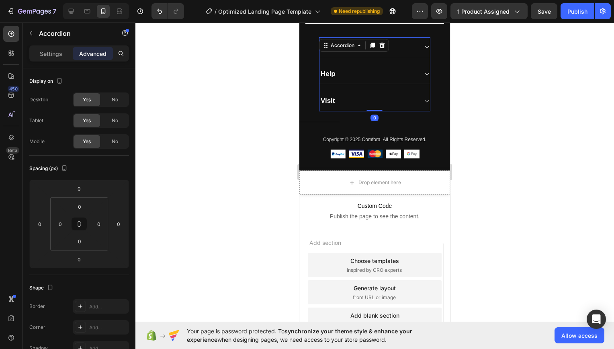
click at [410, 83] on div "Subscribe Today Heading Sign up for exclusive content, special prizes, and late…" at bounding box center [374, 58] width 151 height 224
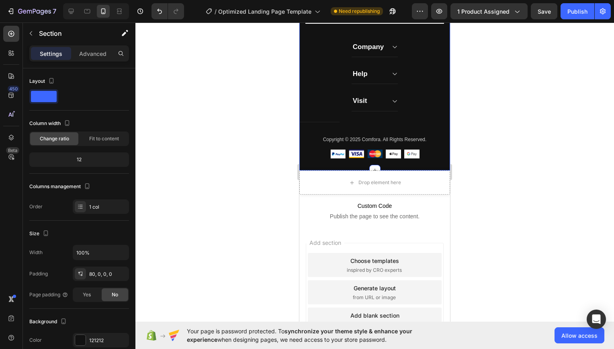
click at [396, 86] on div "Company Help Visit Accordion Row" at bounding box center [374, 74] width 59 height 82
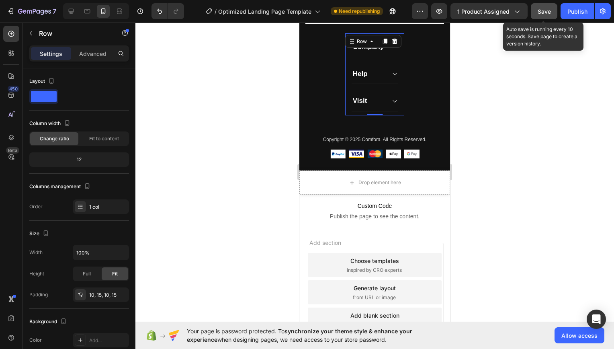
click at [548, 6] on button "Save" at bounding box center [544, 11] width 27 height 16
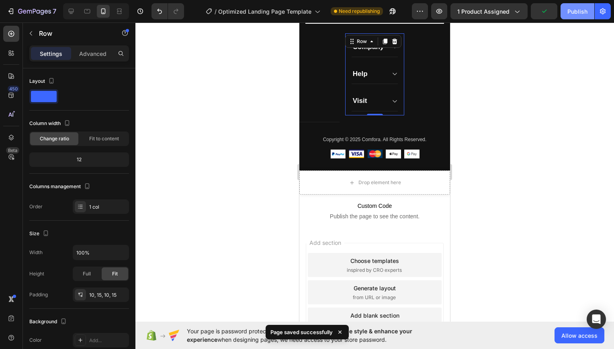
click at [568, 11] on div "Publish" at bounding box center [578, 11] width 20 height 8
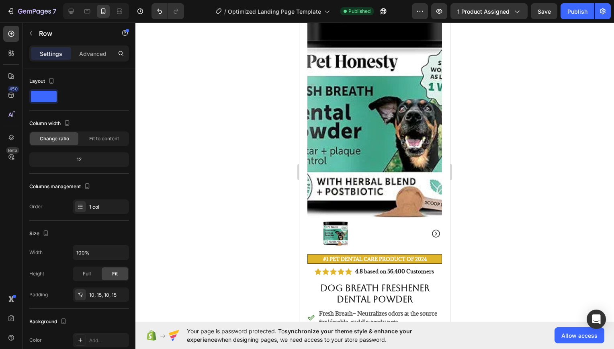
scroll to position [0, 0]
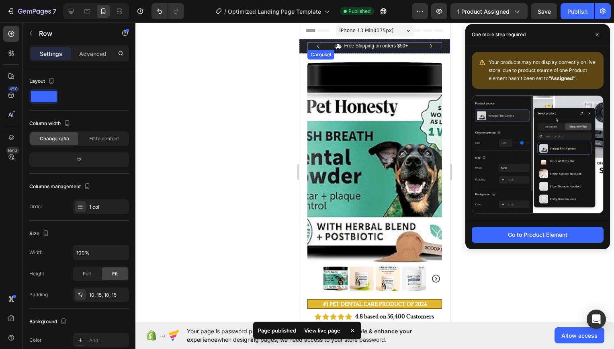
click at [427, 47] on icon "Carousel Next Arrow" at bounding box center [431, 46] width 9 height 9
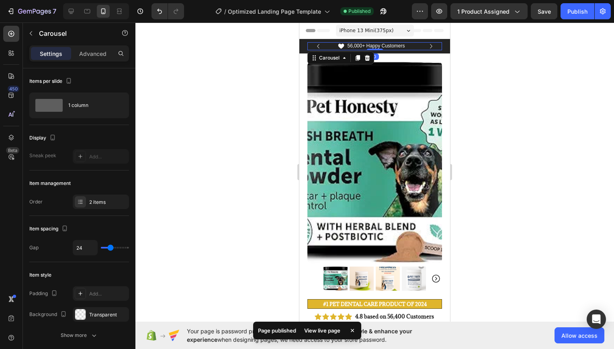
click at [427, 47] on icon "Carousel Next Arrow" at bounding box center [431, 46] width 9 height 9
